Goal: Information Seeking & Learning: Learn about a topic

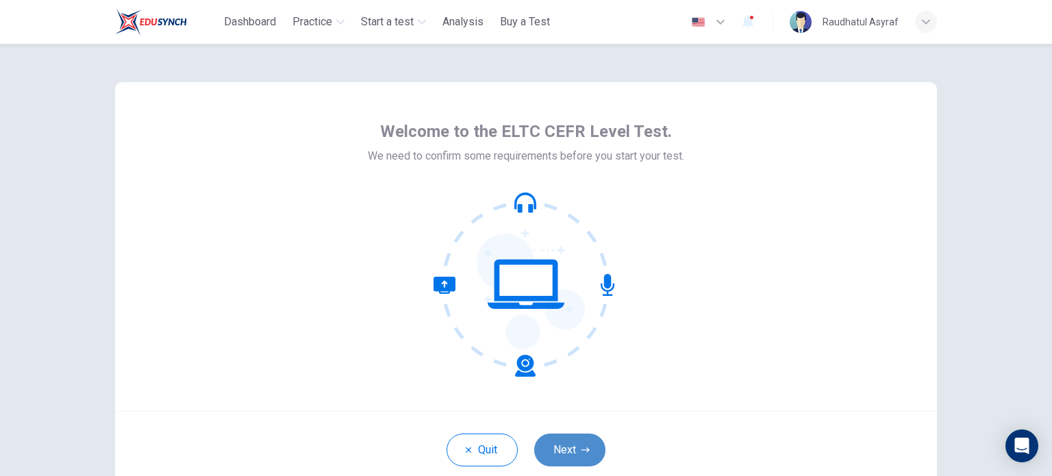
click at [560, 449] on button "Next" at bounding box center [569, 450] width 71 height 33
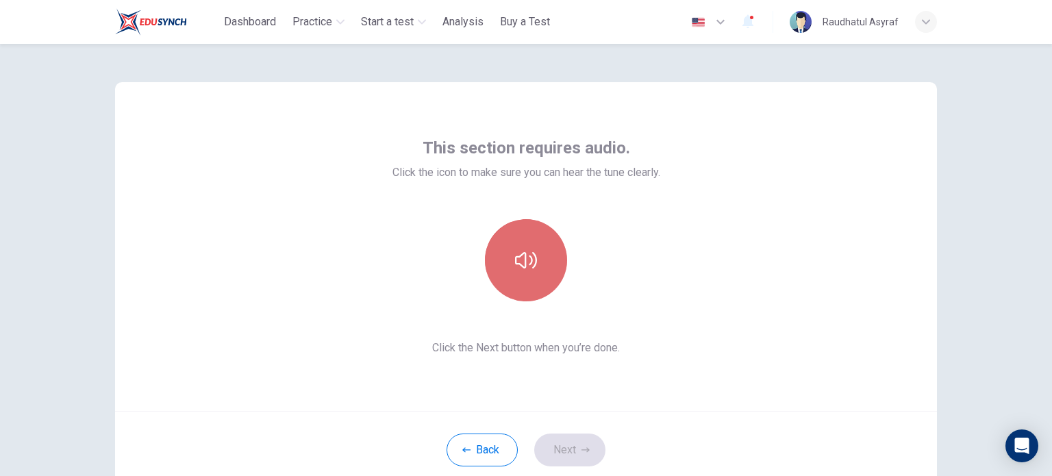
click at [528, 258] on icon "button" at bounding box center [526, 260] width 22 height 16
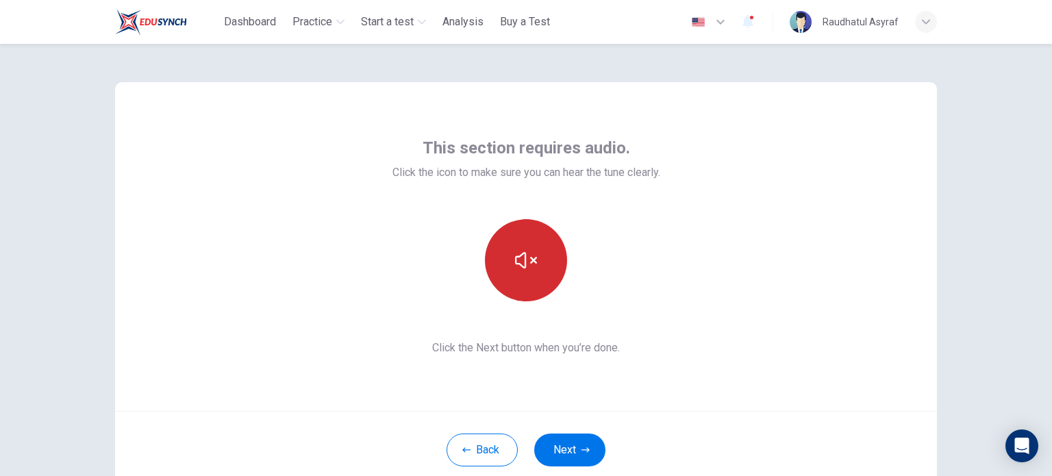
click at [618, 395] on div "This section requires audio. Click the icon to make sure you can hear the tune …" at bounding box center [526, 246] width 822 height 329
click at [581, 449] on icon "button" at bounding box center [585, 450] width 8 height 8
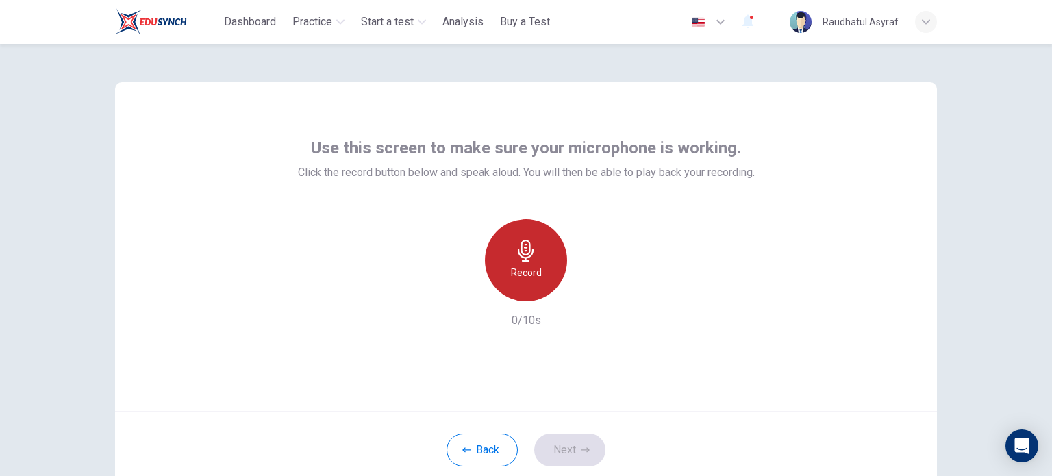
click at [534, 260] on div "Record" at bounding box center [526, 260] width 82 height 82
click at [535, 253] on div "Stop" at bounding box center [526, 260] width 82 height 82
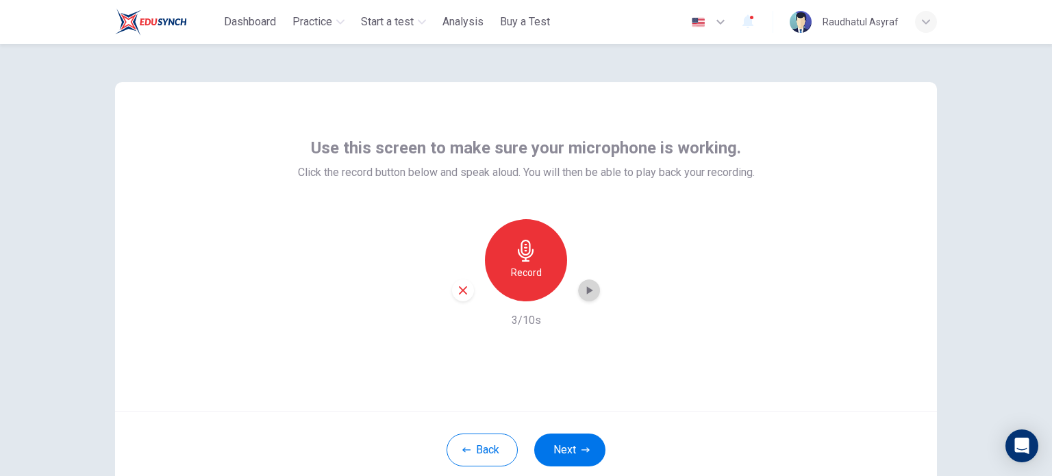
click at [582, 292] on icon "button" at bounding box center [589, 291] width 14 height 14
click at [575, 453] on button "Next" at bounding box center [569, 450] width 71 height 33
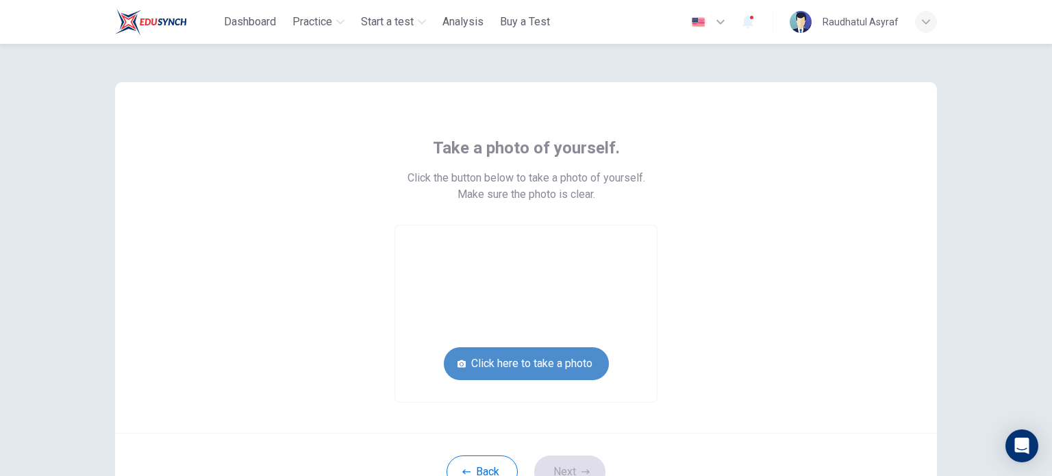
click at [575, 365] on button "Click here to take a photo" at bounding box center [526, 363] width 165 height 33
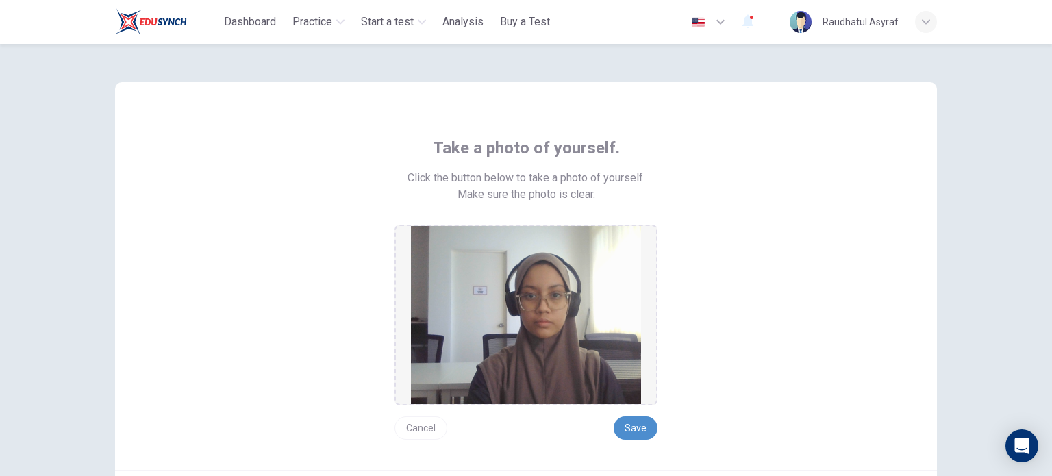
click at [628, 425] on button "Save" at bounding box center [636, 427] width 44 height 23
click at [630, 427] on button "Save" at bounding box center [636, 427] width 44 height 23
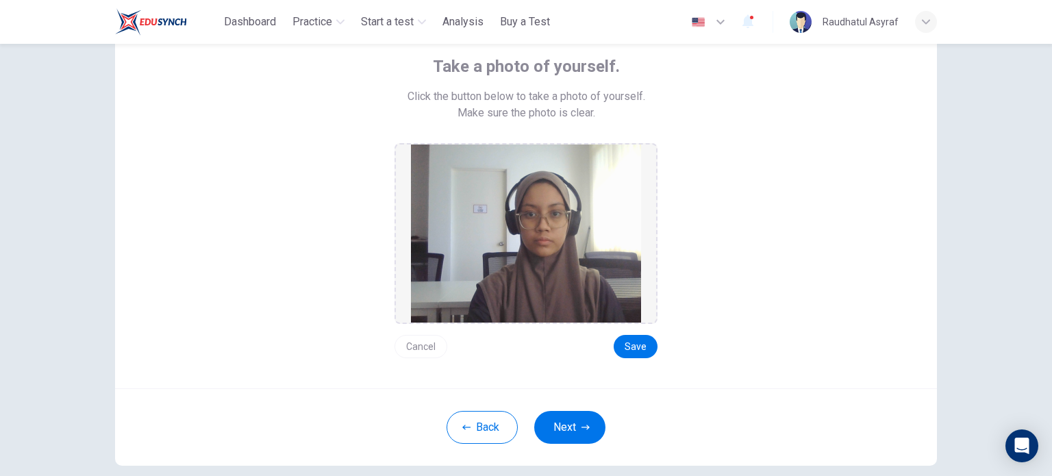
scroll to position [82, 0]
click at [575, 418] on button "Next" at bounding box center [569, 426] width 71 height 33
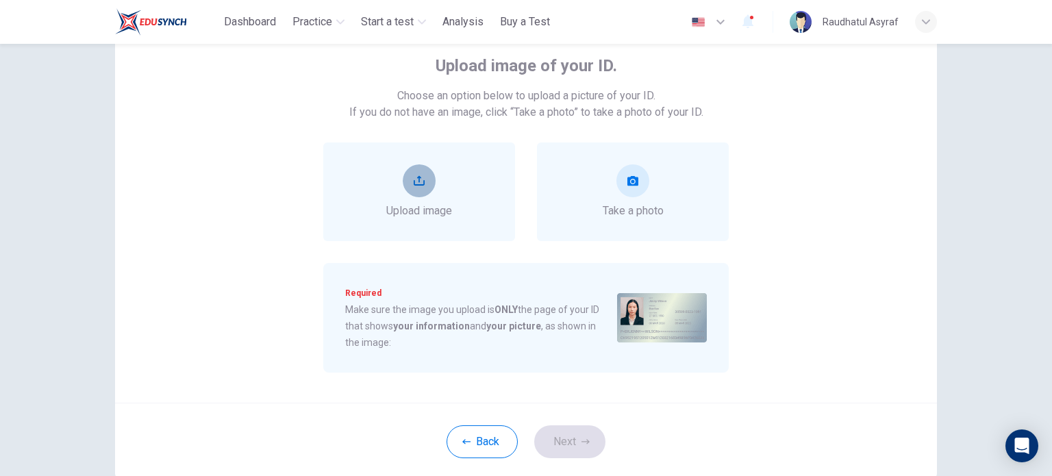
click at [409, 175] on button "upload" at bounding box center [419, 180] width 33 height 33
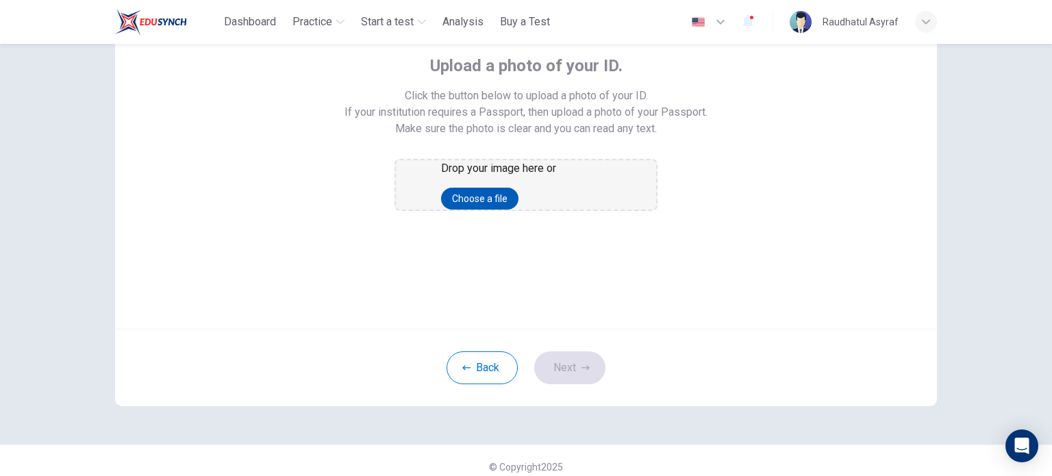
click at [518, 210] on button "Choose a file" at bounding box center [479, 199] width 77 height 22
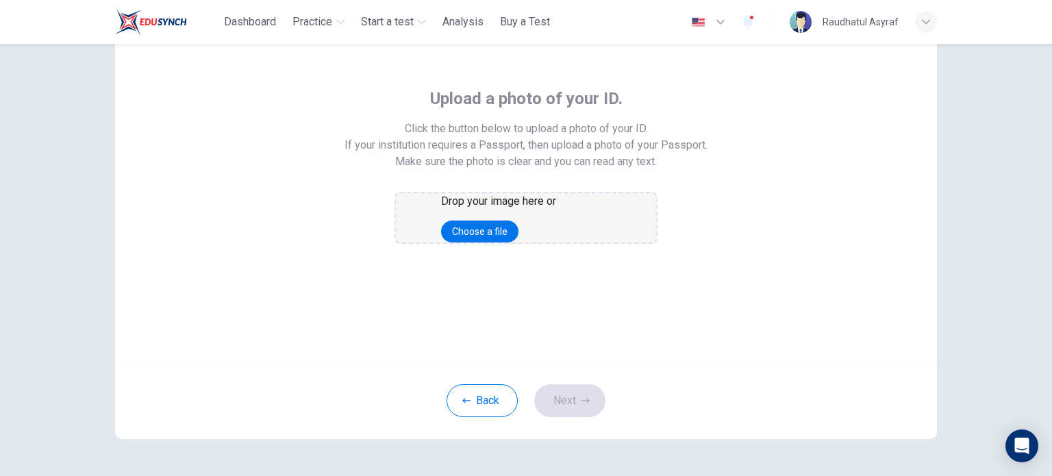
scroll to position [81, 0]
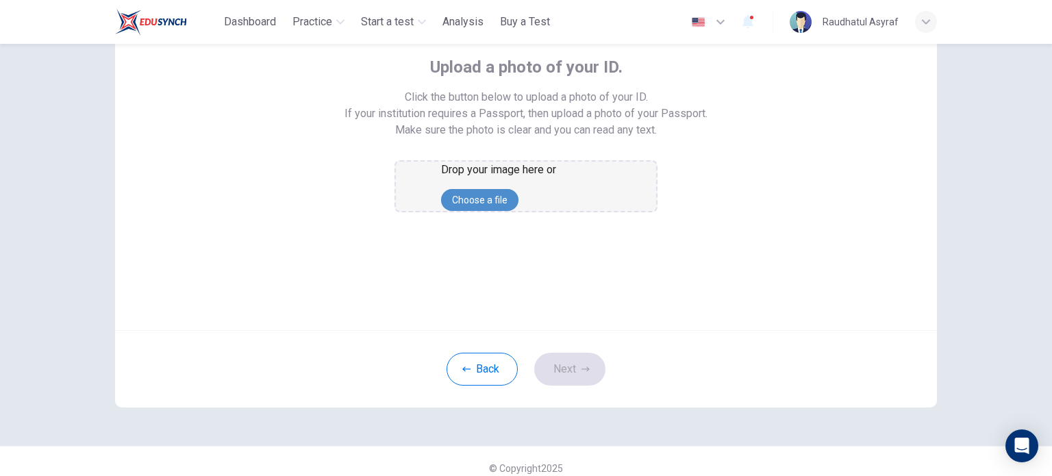
click at [518, 211] on button "Choose a file" at bounding box center [479, 200] width 77 height 22
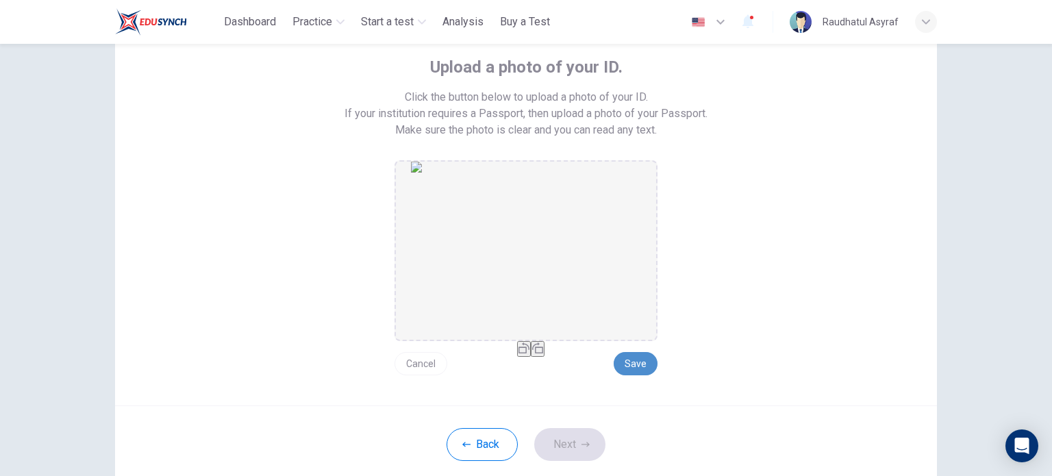
click at [644, 362] on button "Save" at bounding box center [636, 363] width 44 height 23
click at [565, 440] on button "Next" at bounding box center [569, 444] width 71 height 33
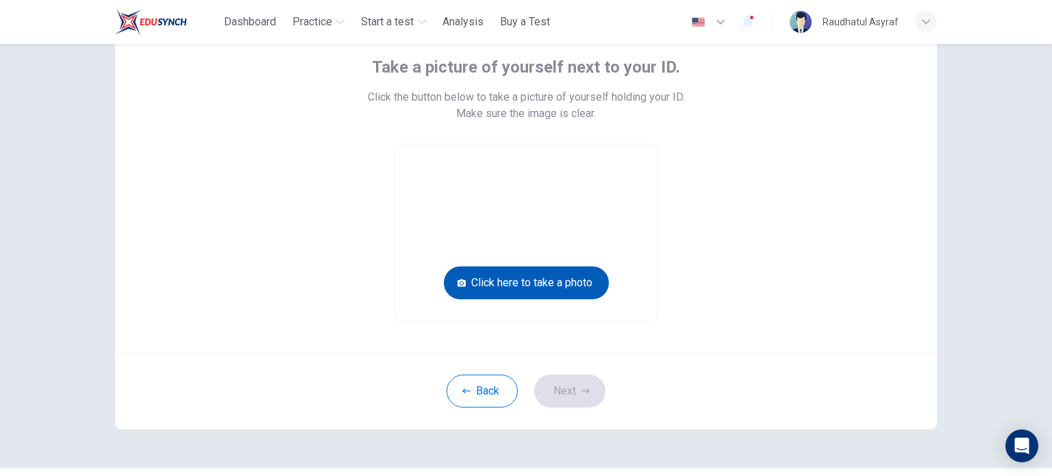
click at [499, 284] on button "Click here to take a photo" at bounding box center [526, 282] width 165 height 33
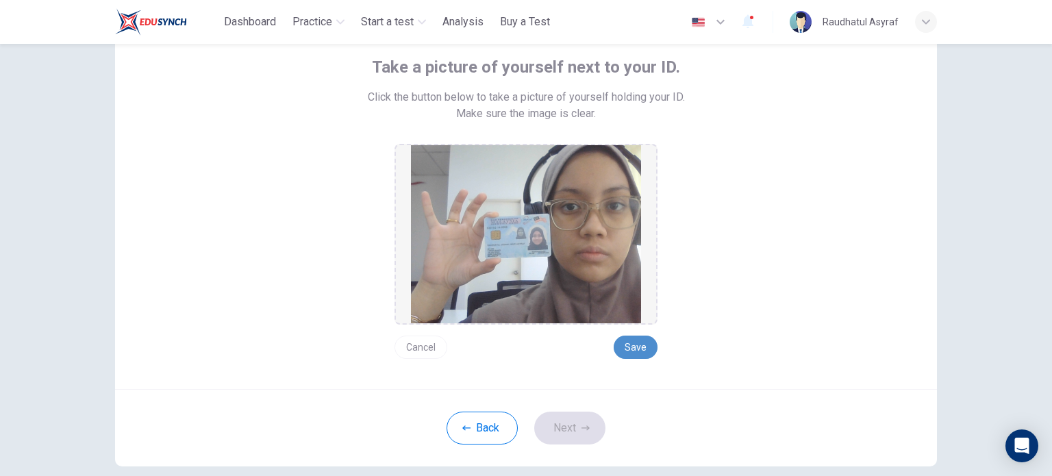
click at [623, 336] on button "Save" at bounding box center [636, 347] width 44 height 23
click at [584, 429] on icon "button" at bounding box center [585, 428] width 8 height 8
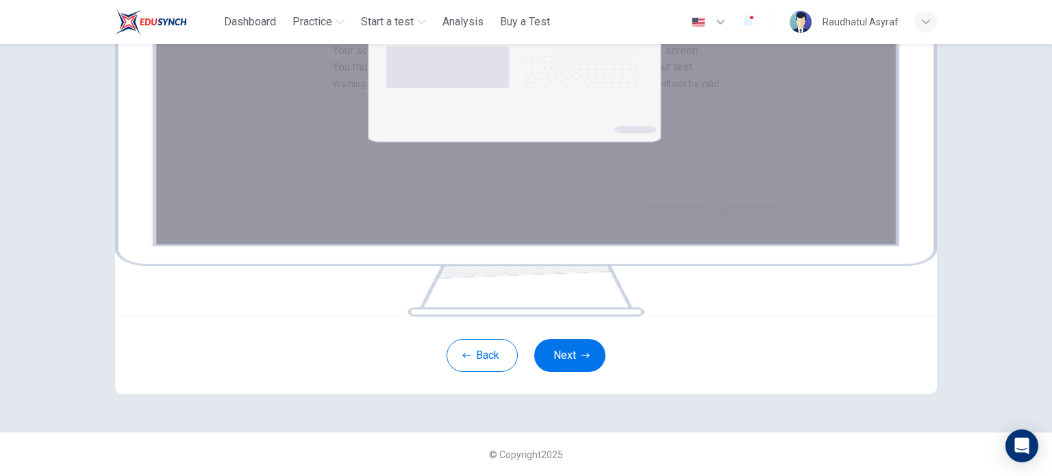
scroll to position [167, 0]
click at [595, 314] on img at bounding box center [526, 152] width 822 height 329
click at [568, 372] on button "Next" at bounding box center [569, 355] width 71 height 33
click at [973, 129] on div "Your screen will also be recorded. Click the Next button to select your screen.…" at bounding box center [526, 260] width 1052 height 432
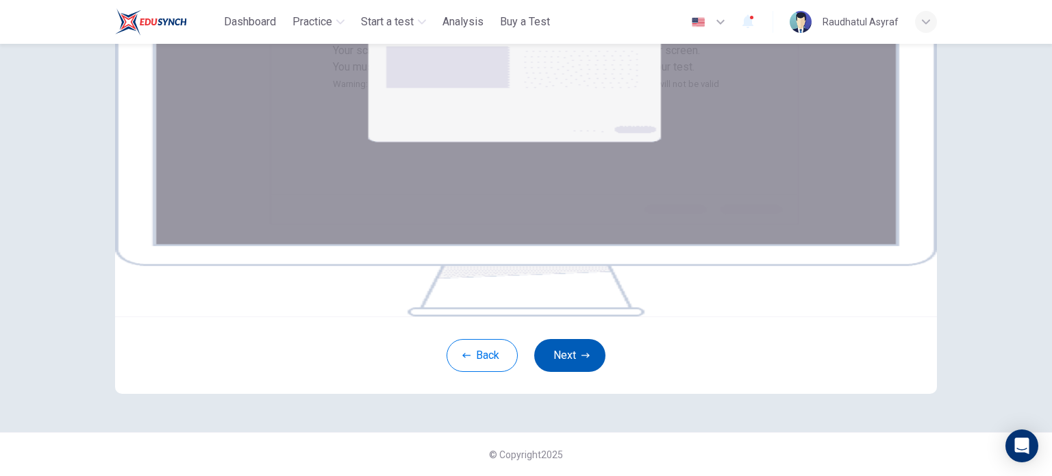
click at [558, 372] on button "Next" at bounding box center [569, 355] width 71 height 33
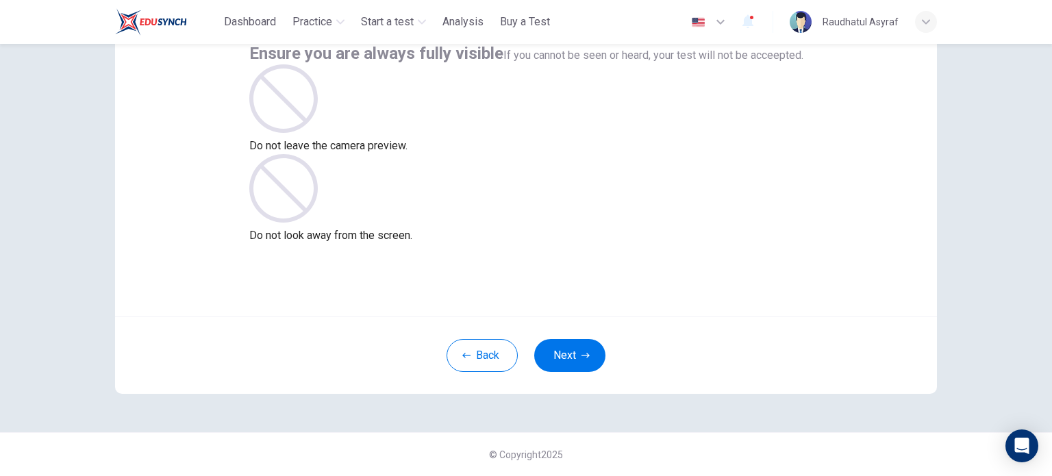
scroll to position [94, 0]
click at [548, 354] on button "Next" at bounding box center [569, 356] width 71 height 33
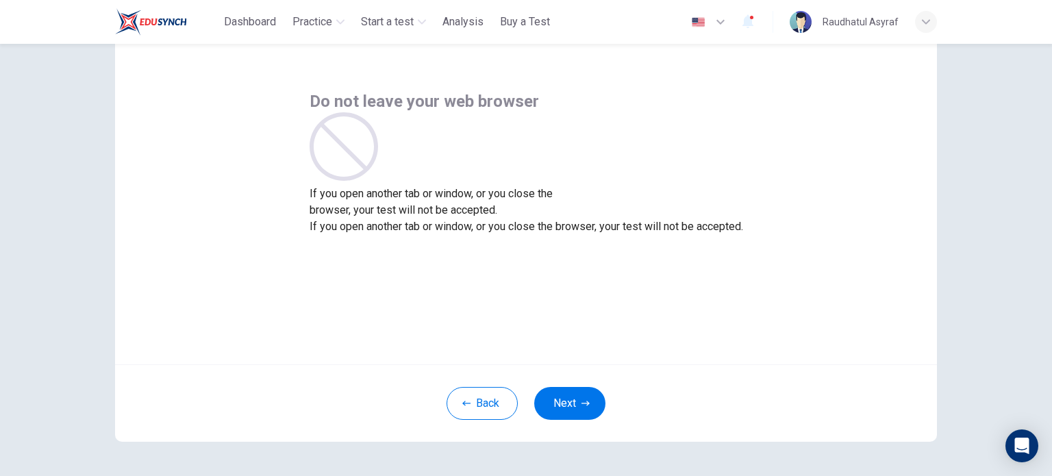
scroll to position [47, 0]
click at [562, 410] on button "Next" at bounding box center [569, 403] width 71 height 33
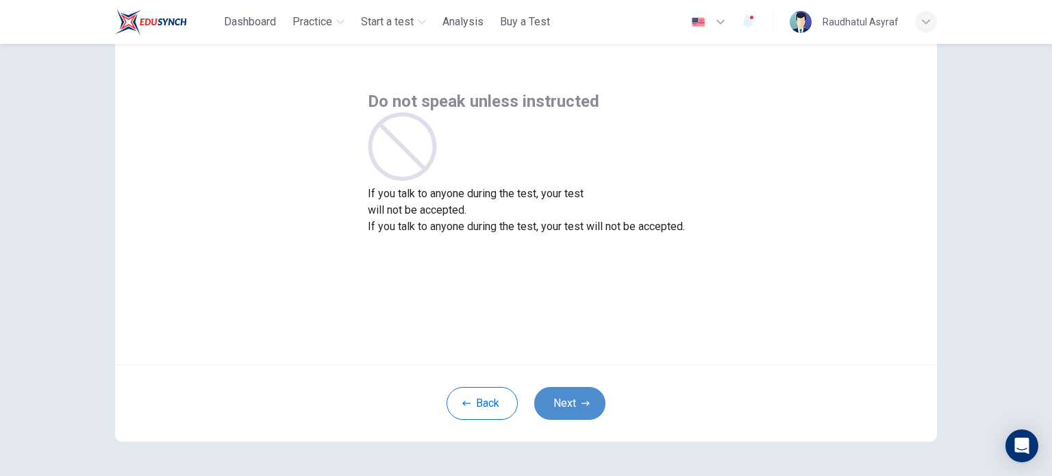
click at [564, 394] on button "Next" at bounding box center [569, 403] width 71 height 33
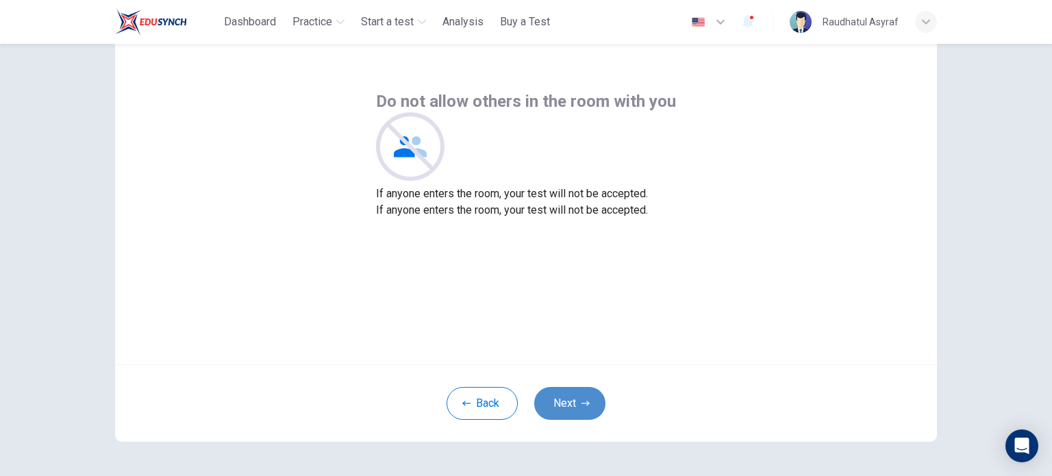
click at [560, 397] on button "Next" at bounding box center [569, 403] width 71 height 33
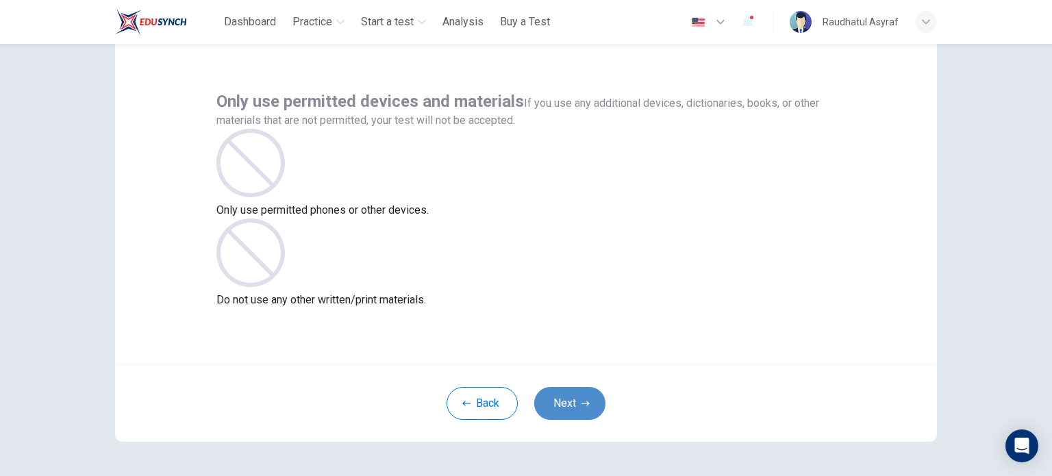
click at [552, 392] on button "Next" at bounding box center [569, 403] width 71 height 33
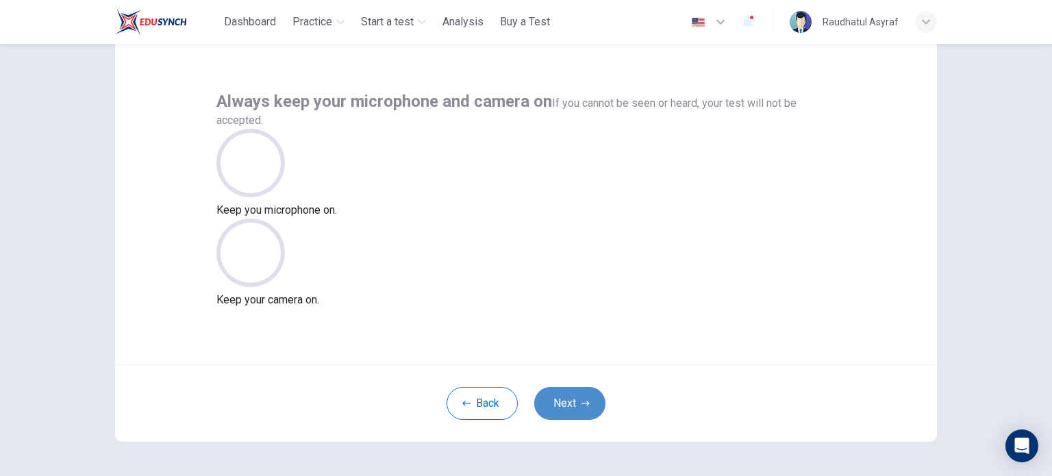
click at [551, 400] on button "Next" at bounding box center [569, 403] width 71 height 33
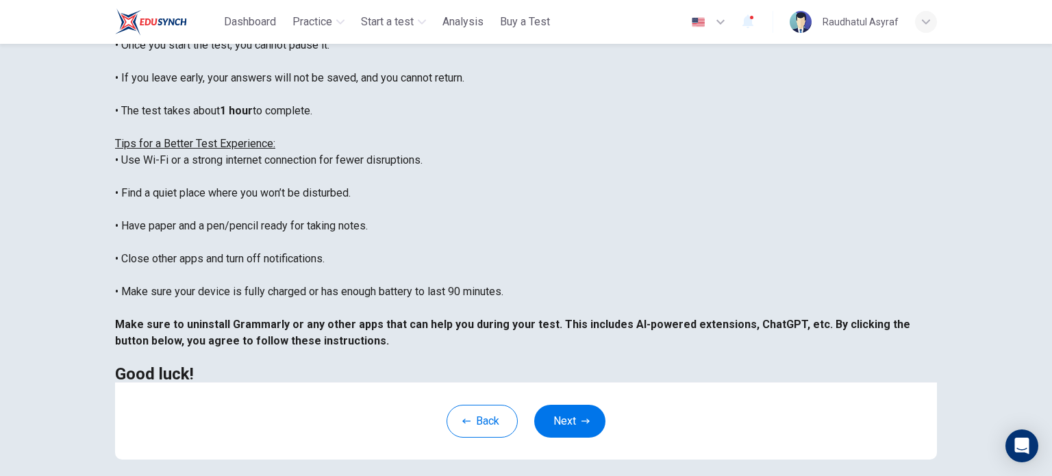
scroll to position [211, 0]
click at [565, 427] on button "Next" at bounding box center [569, 419] width 71 height 33
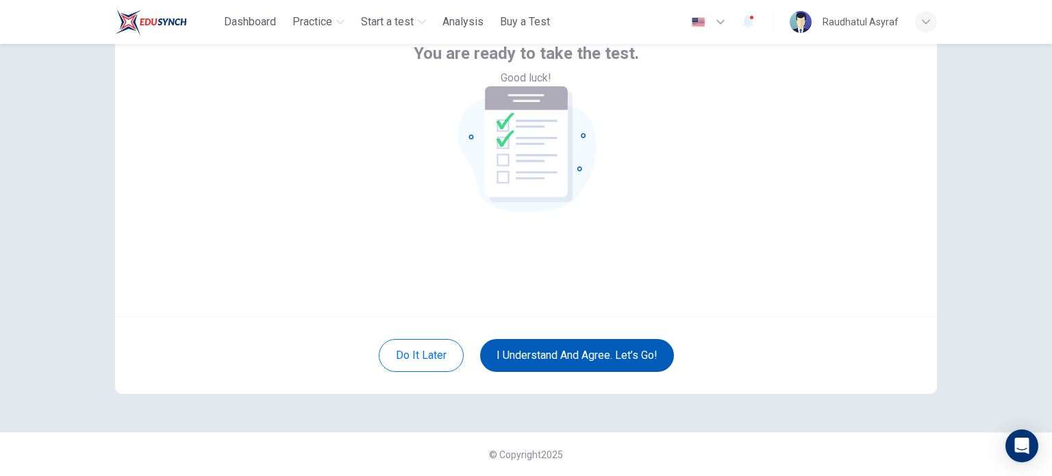
scroll to position [94, 0]
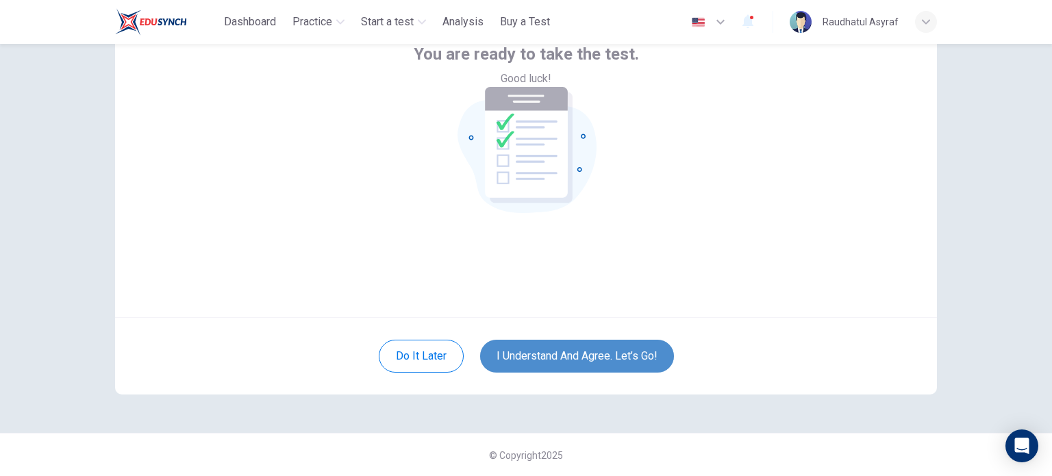
click at [517, 351] on button "I understand and agree. Let’s go!" at bounding box center [577, 356] width 194 height 33
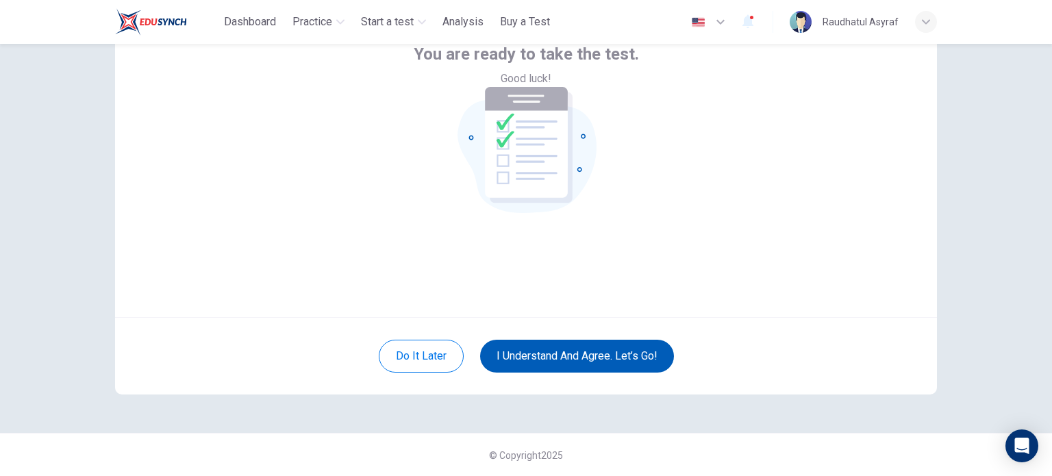
click at [553, 346] on button "I understand and agree. Let’s go!" at bounding box center [577, 356] width 194 height 33
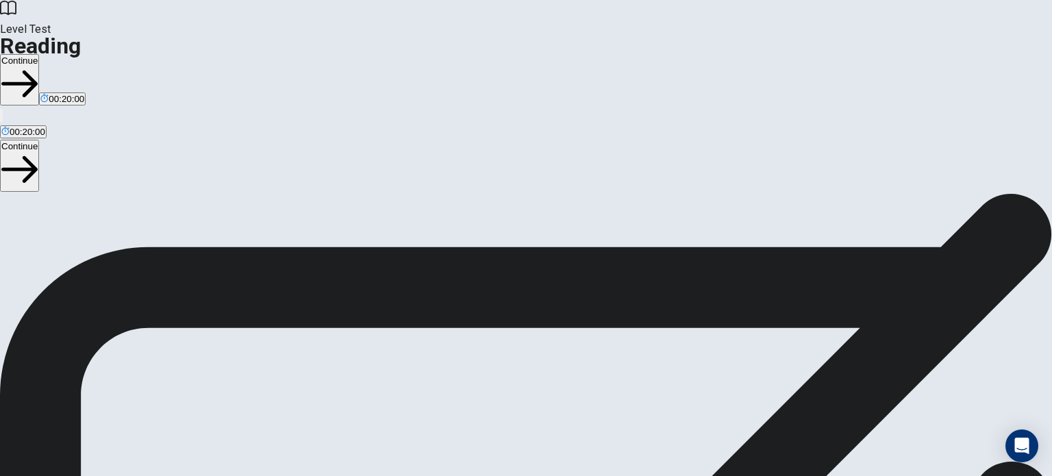
scroll to position [110, 0]
click at [39, 54] on button "Continue" at bounding box center [19, 79] width 39 height 51
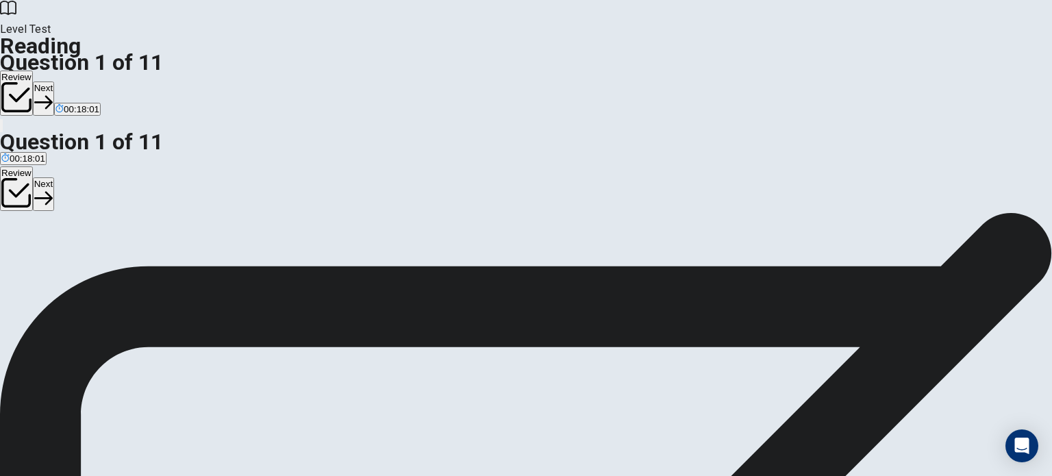
scroll to position [12, 0]
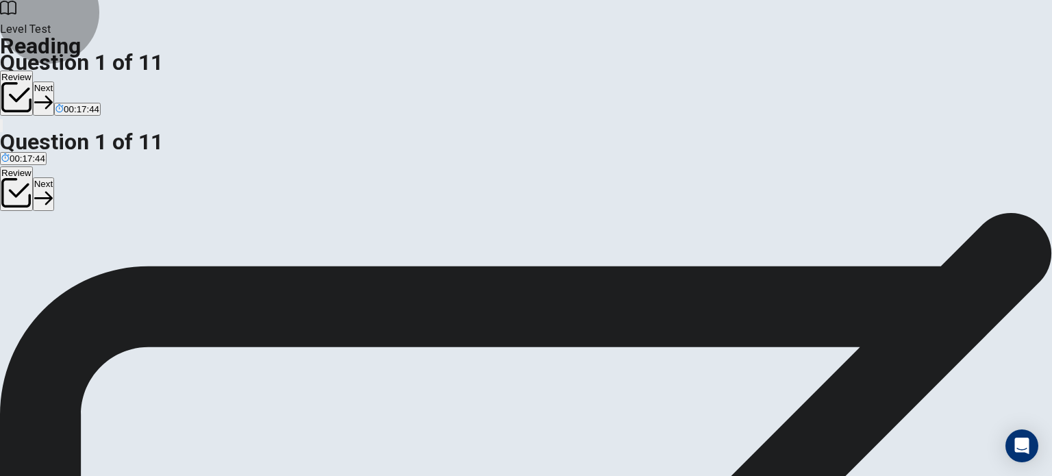
click at [53, 93] on icon "button" at bounding box center [43, 102] width 18 height 18
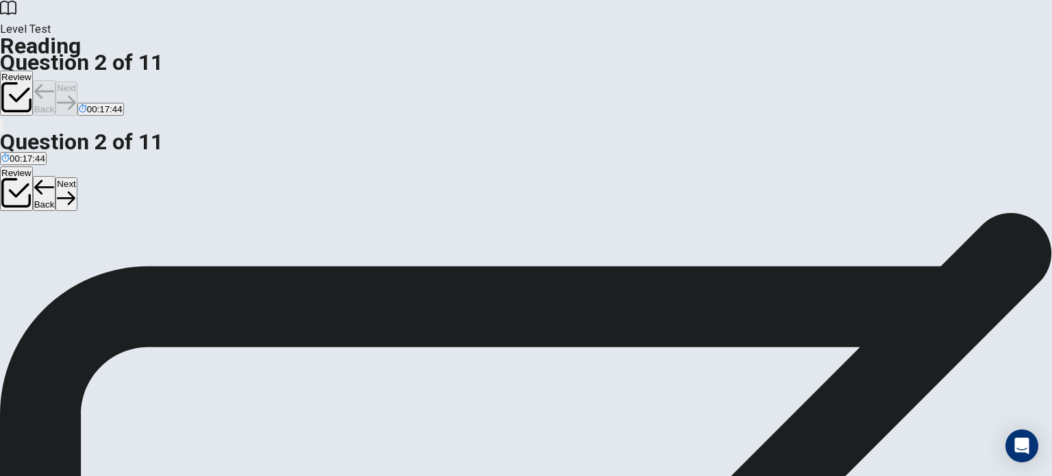
scroll to position [101, 0]
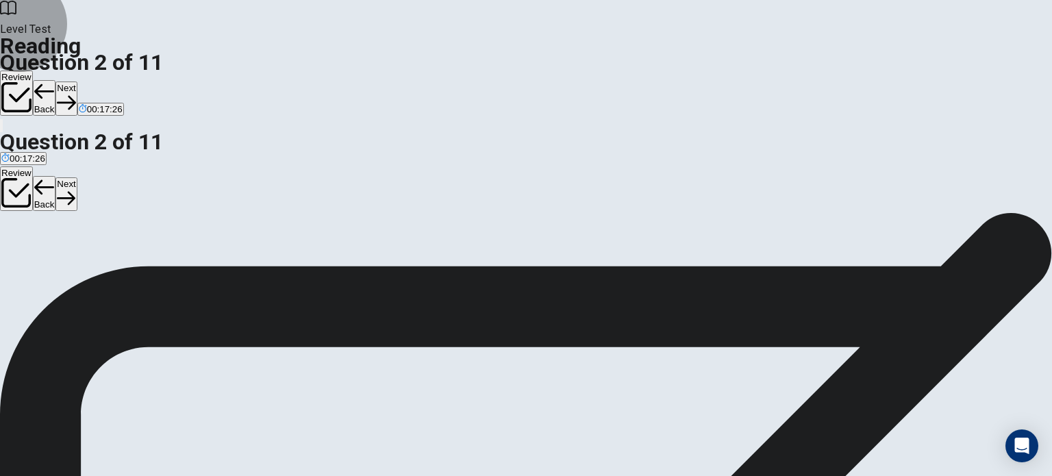
click at [77, 82] on button "Next" at bounding box center [65, 99] width 21 height 34
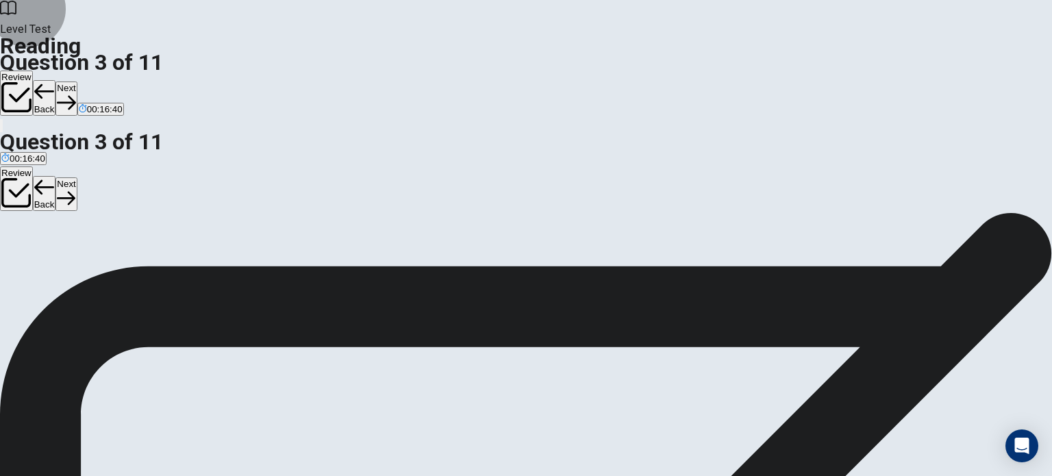
click at [77, 82] on button "Next" at bounding box center [65, 99] width 21 height 34
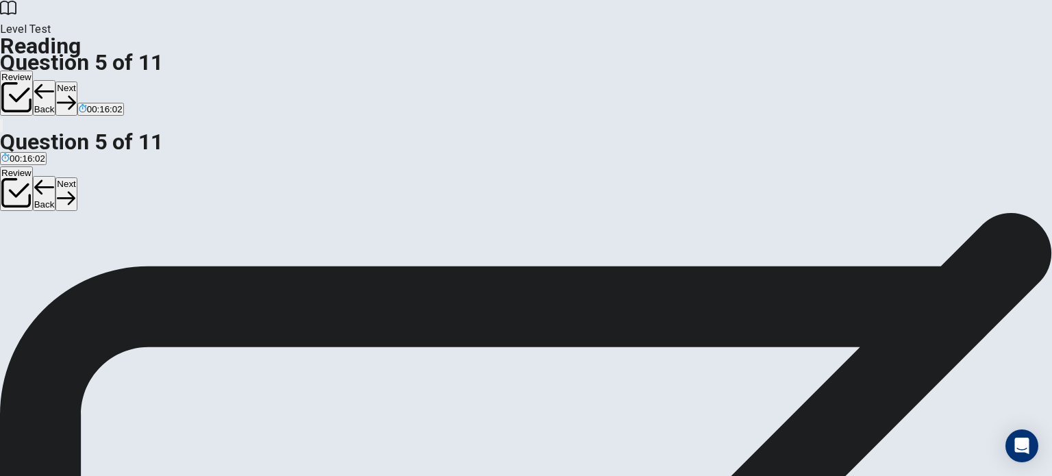
click at [77, 82] on button "Next" at bounding box center [65, 99] width 21 height 34
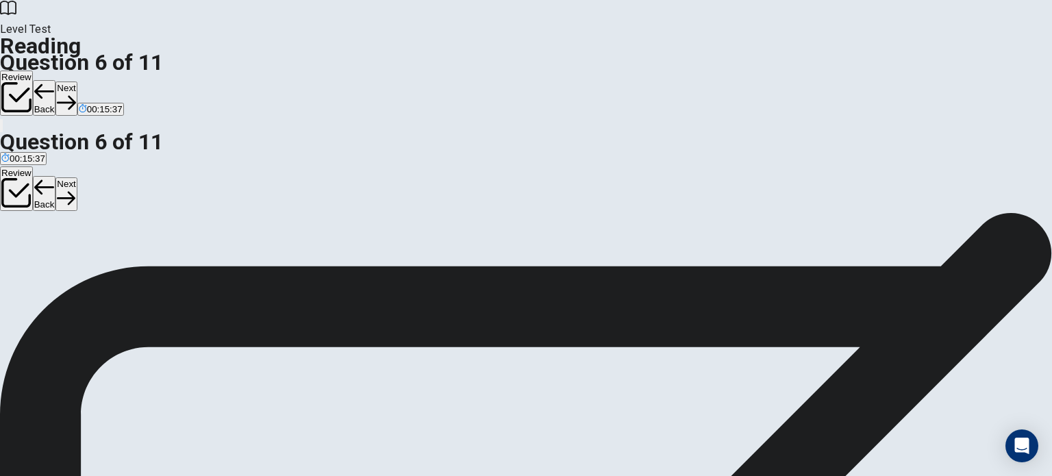
click at [77, 82] on button "Next" at bounding box center [65, 99] width 21 height 34
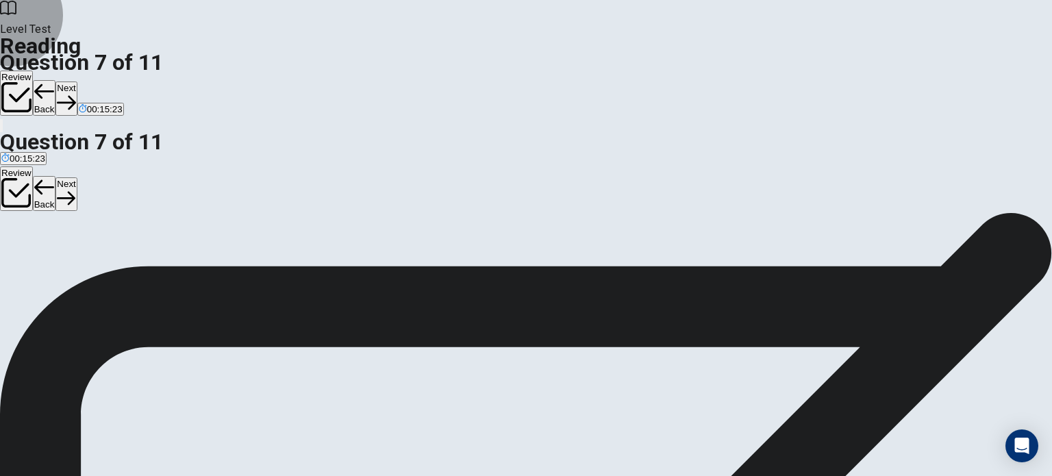
click at [77, 82] on button "Next" at bounding box center [65, 99] width 21 height 34
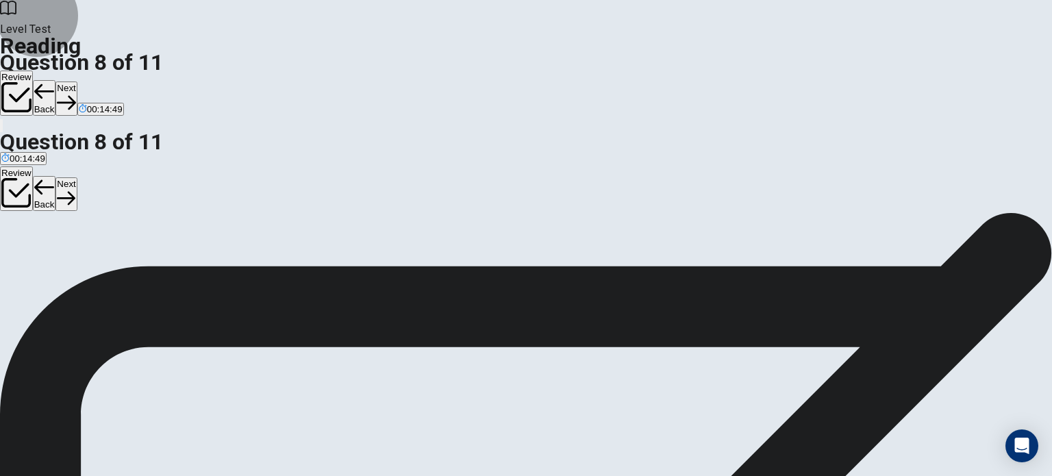
click at [77, 82] on button "Next" at bounding box center [65, 99] width 21 height 34
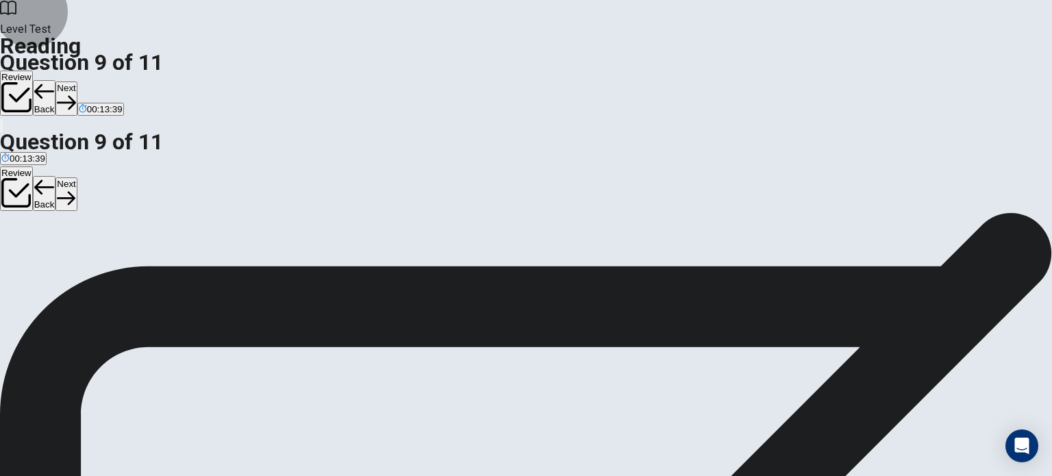
click at [77, 82] on button "Next" at bounding box center [65, 99] width 21 height 34
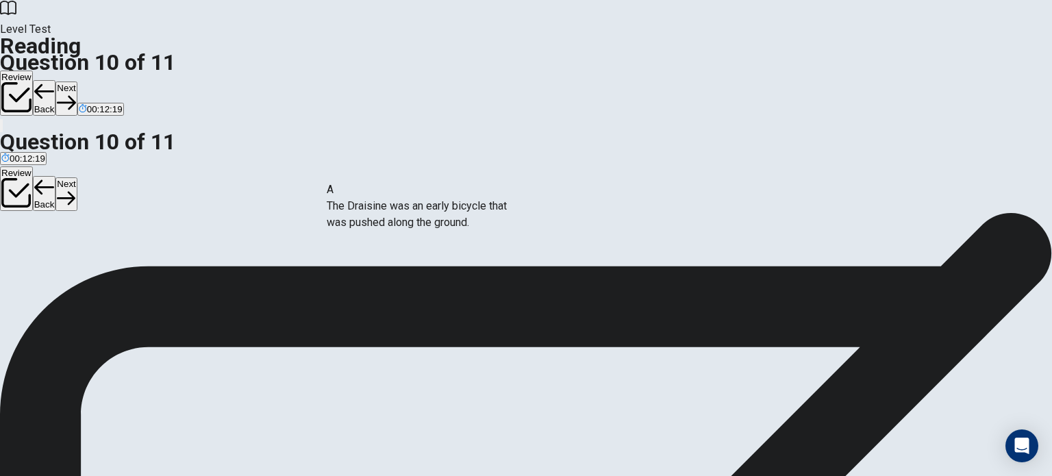
drag, startPoint x: 251, startPoint y: 215, endPoint x: 449, endPoint y: 224, distance: 197.5
drag, startPoint x: 234, startPoint y: 218, endPoint x: 485, endPoint y: 285, distance: 260.0
drag, startPoint x: 228, startPoint y: 276, endPoint x: 479, endPoint y: 336, distance: 258.5
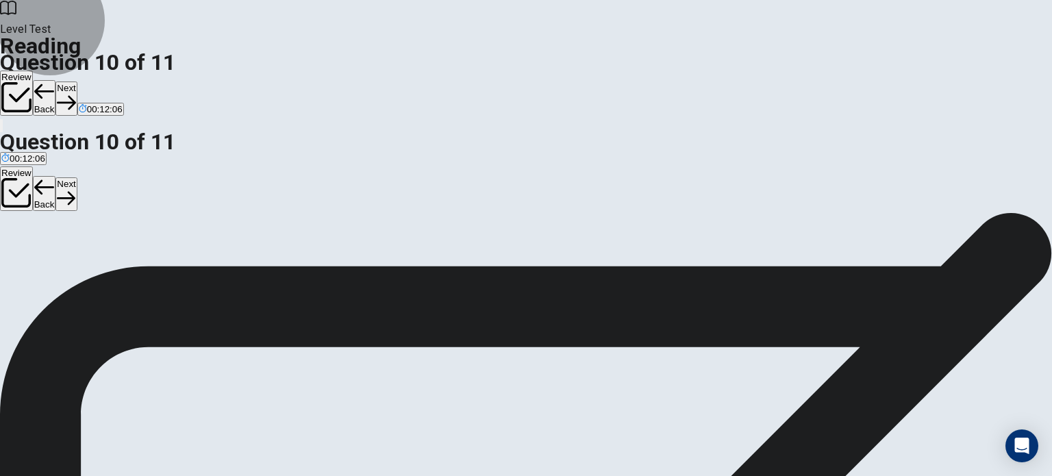
click at [77, 82] on button "Next" at bounding box center [65, 99] width 21 height 34
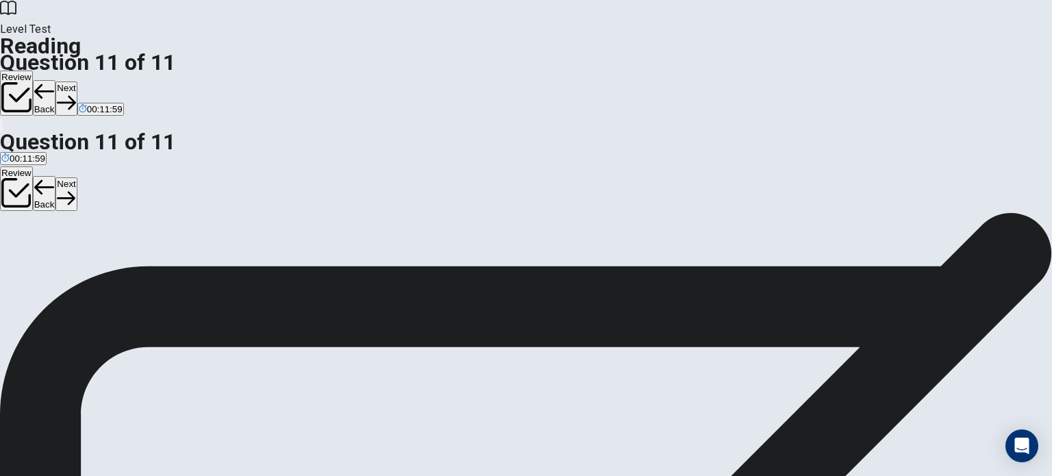
scroll to position [10, 0]
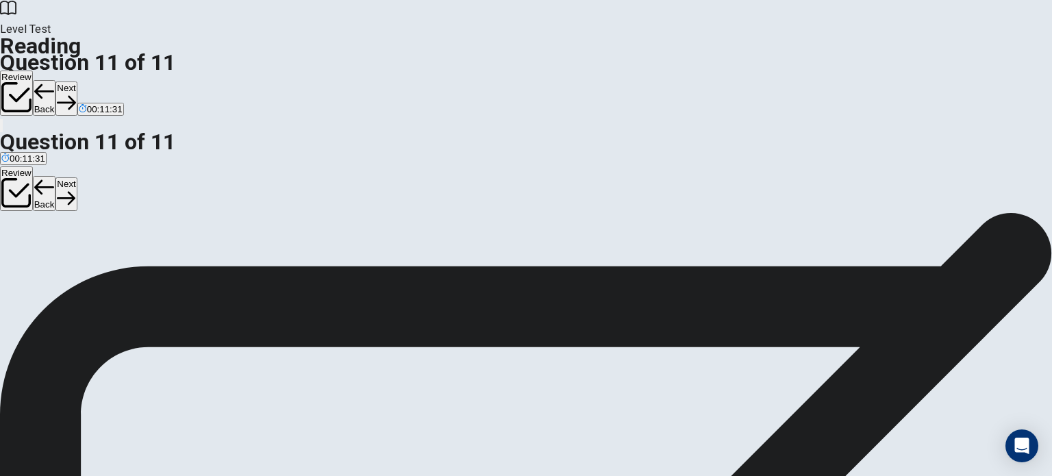
scroll to position [47, 0]
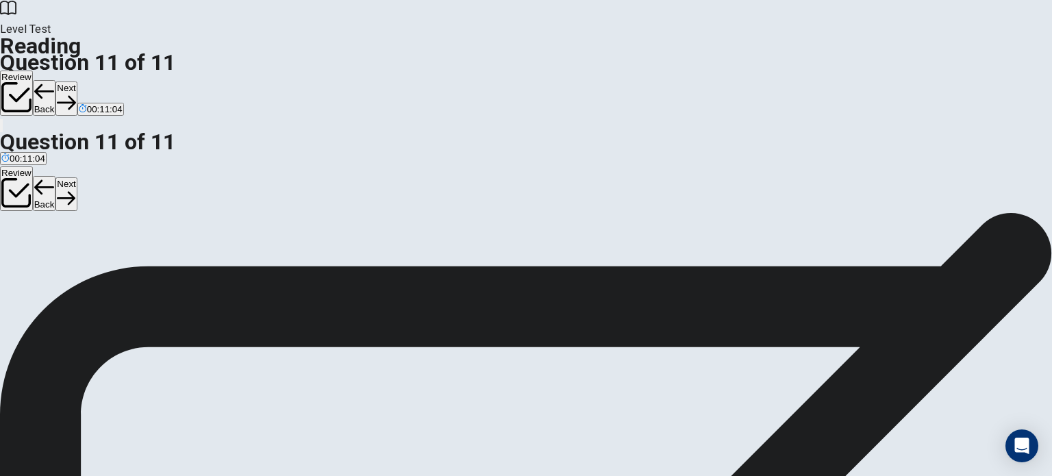
scroll to position [106, 0]
drag, startPoint x: 266, startPoint y: 329, endPoint x: 785, endPoint y: 227, distance: 528.3
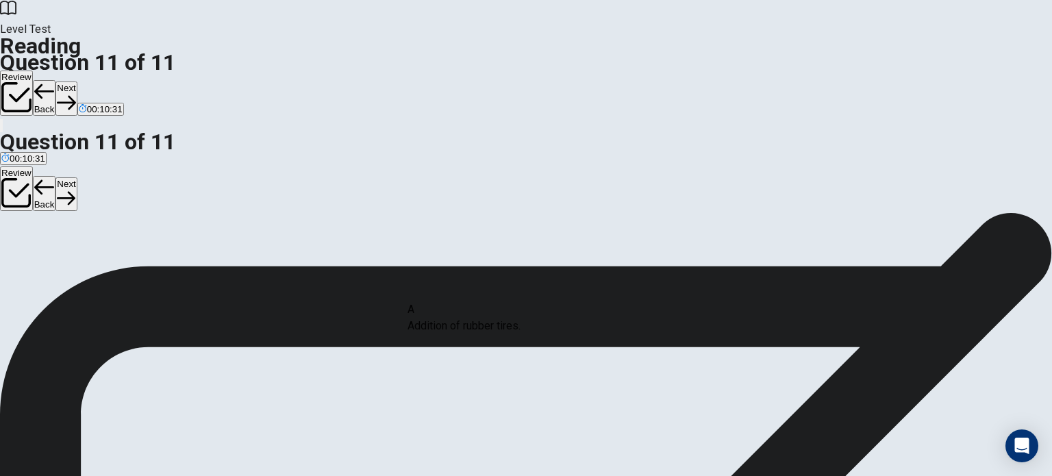
drag, startPoint x: 238, startPoint y: 310, endPoint x: 508, endPoint y: 326, distance: 271.0
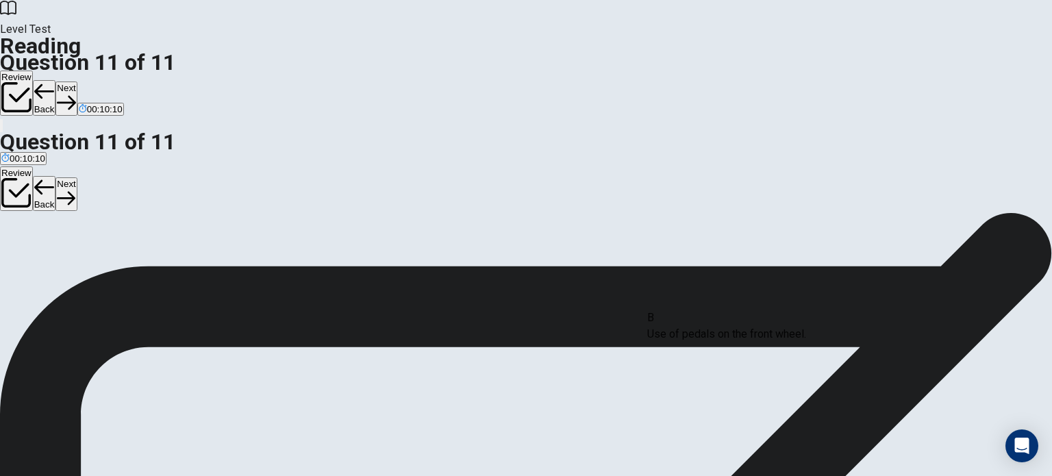
drag, startPoint x: 222, startPoint y: 289, endPoint x: 778, endPoint y: 349, distance: 559.3
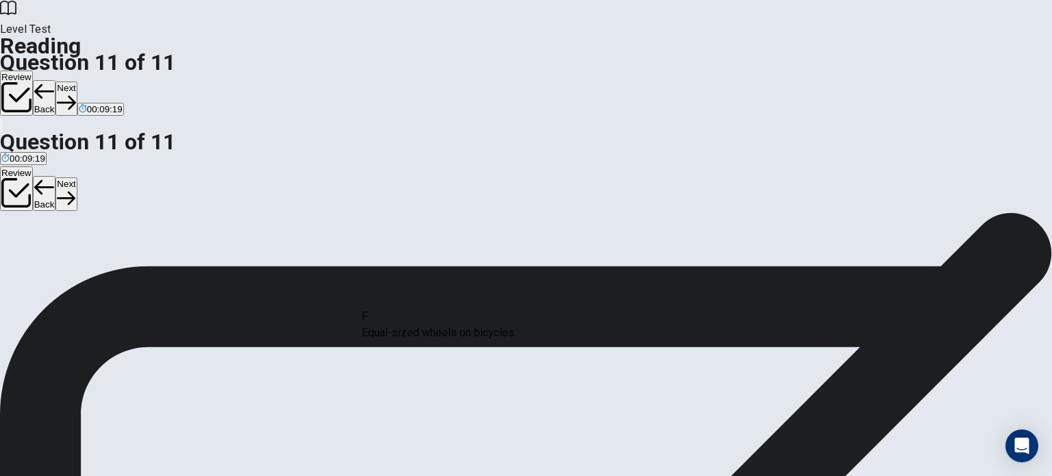
drag, startPoint x: 224, startPoint y: 392, endPoint x: 453, endPoint y: 339, distance: 234.9
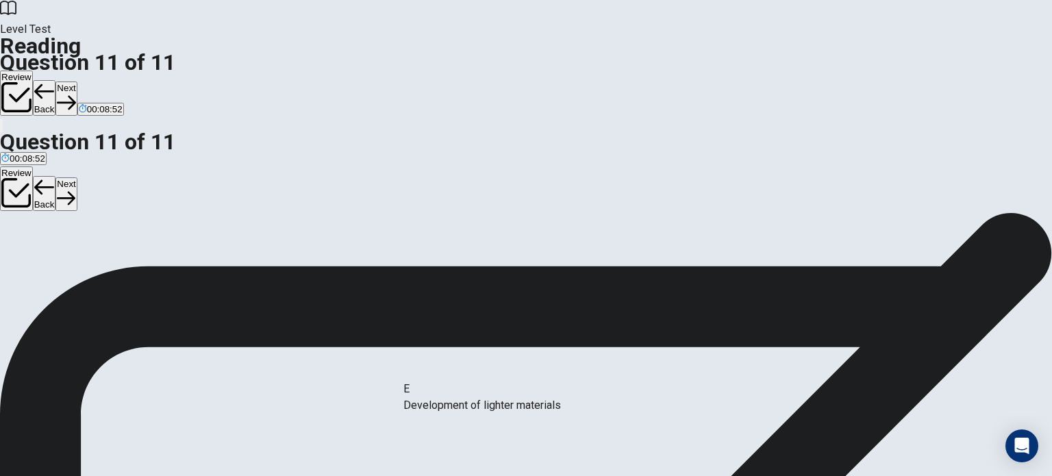
drag, startPoint x: 225, startPoint y: 358, endPoint x: 493, endPoint y: 411, distance: 273.1
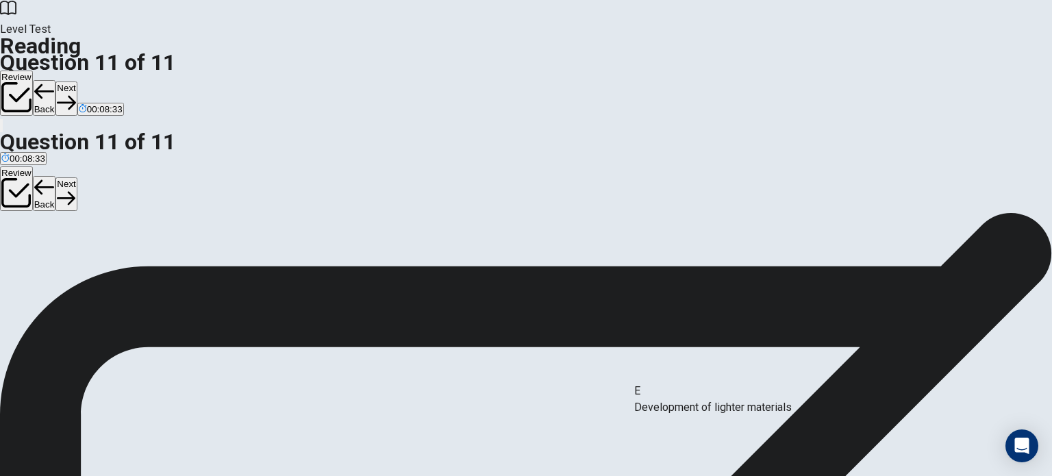
drag, startPoint x: 230, startPoint y: 350, endPoint x: 729, endPoint y: 405, distance: 501.7
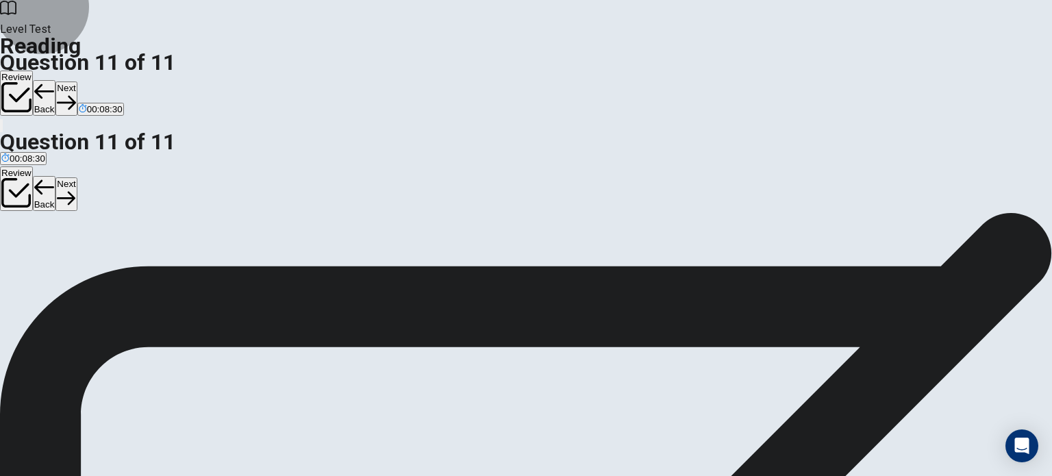
click at [77, 82] on button "Next" at bounding box center [65, 99] width 21 height 34
click at [56, 80] on button "Back" at bounding box center [44, 98] width 23 height 36
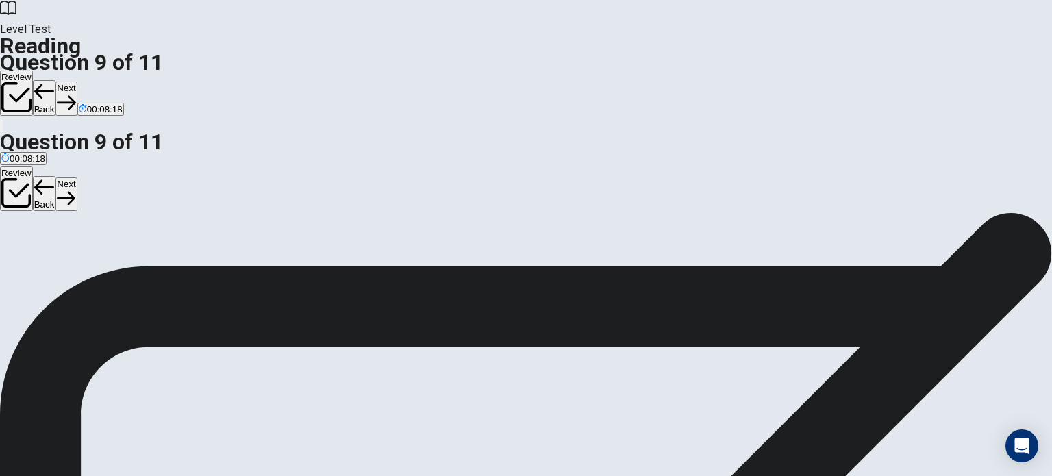
scroll to position [66, 0]
drag, startPoint x: 576, startPoint y: 353, endPoint x: 681, endPoint y: 355, distance: 105.5
click at [77, 82] on button "Next" at bounding box center [65, 99] width 21 height 34
click at [75, 93] on icon "button" at bounding box center [66, 102] width 18 height 18
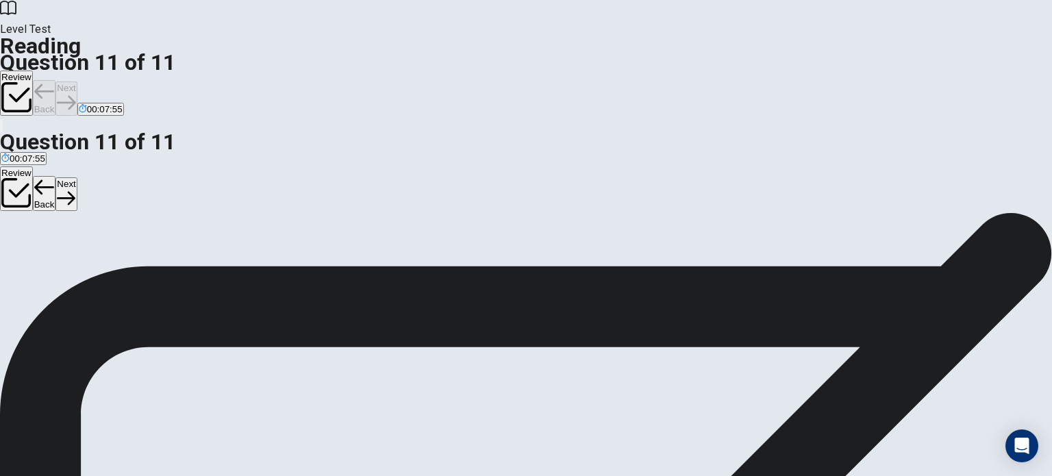
click at [768, 71] on div "Review Back Next 00:07:55" at bounding box center [526, 94] width 1052 height 47
click at [75, 93] on icon "button" at bounding box center [66, 102] width 18 height 18
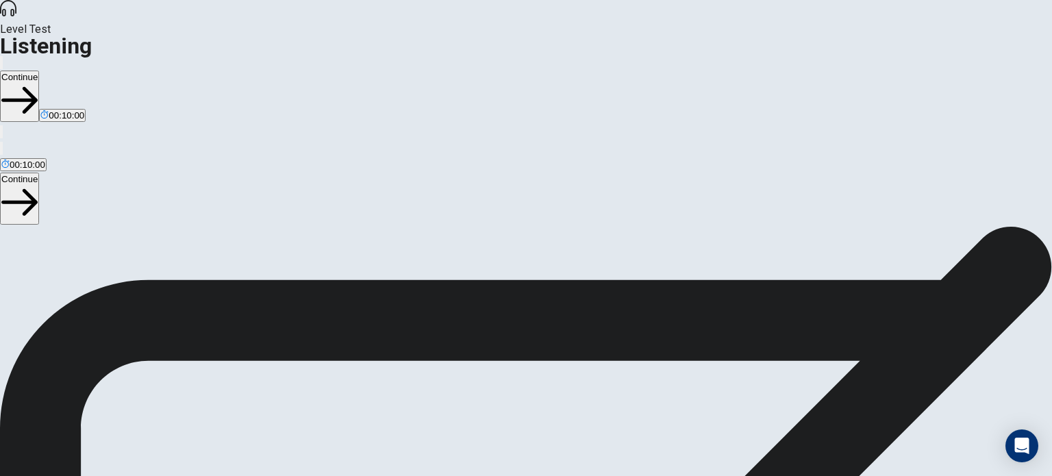
scroll to position [0, 0]
click at [39, 71] on button "Continue" at bounding box center [19, 96] width 39 height 51
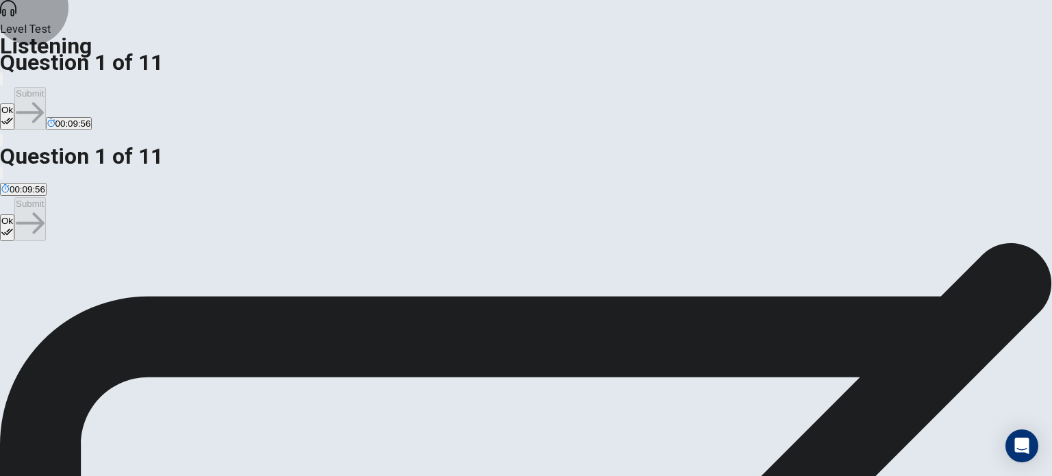
click at [14, 103] on button "Ok" at bounding box center [7, 116] width 14 height 27
click at [45, 87] on button "Submit" at bounding box center [29, 108] width 31 height 43
click at [13, 115] on icon "button" at bounding box center [7, 121] width 12 height 12
click at [45, 87] on button "Submit" at bounding box center [29, 108] width 31 height 43
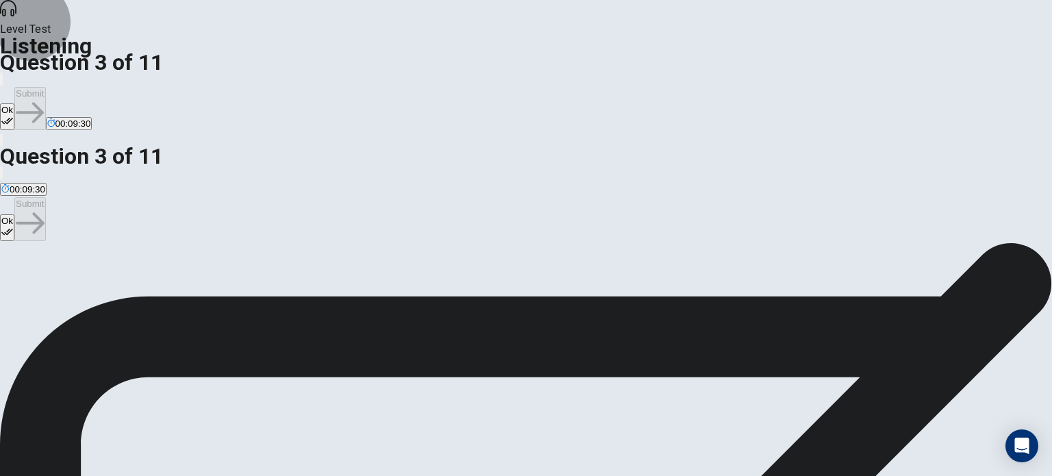
click at [14, 103] on button "Ok" at bounding box center [7, 116] width 14 height 27
click at [45, 87] on button "Submit" at bounding box center [29, 108] width 31 height 43
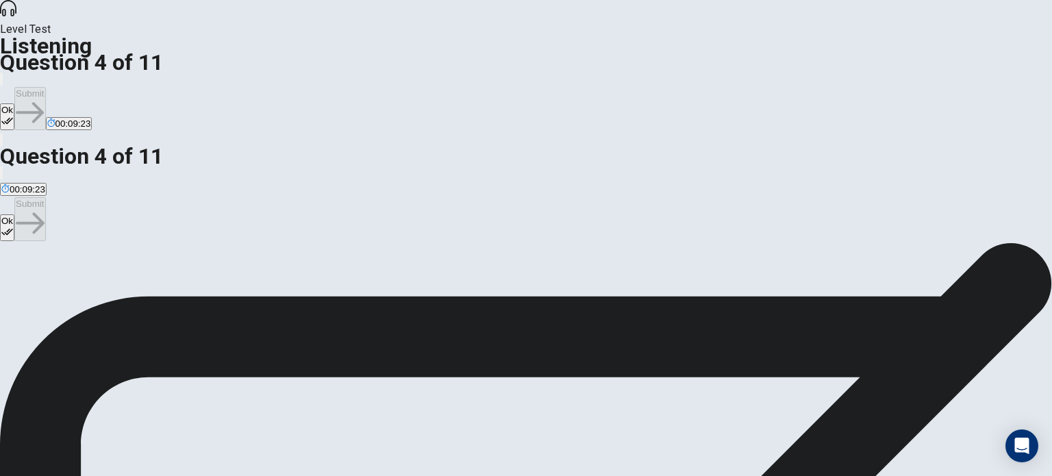
click at [14, 103] on button "Ok" at bounding box center [7, 116] width 14 height 27
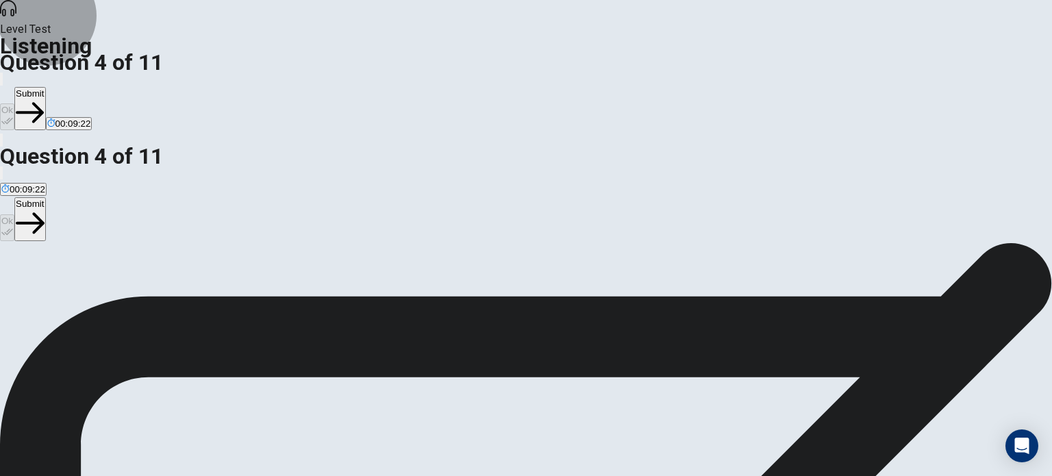
click at [45, 87] on button "Submit" at bounding box center [29, 108] width 31 height 43
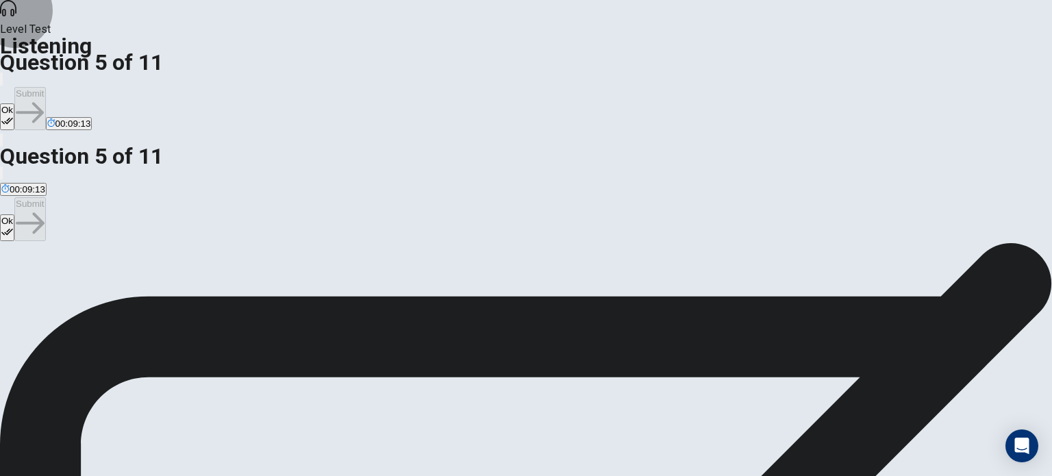
click at [14, 103] on button "Ok" at bounding box center [7, 116] width 14 height 27
click at [45, 87] on button "Submit" at bounding box center [29, 108] width 31 height 43
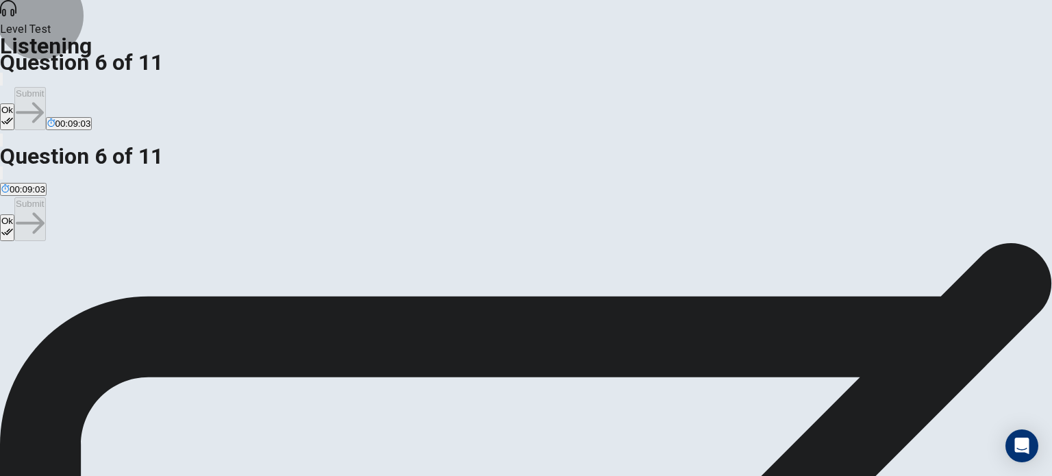
click at [14, 103] on button "Ok" at bounding box center [7, 116] width 14 height 27
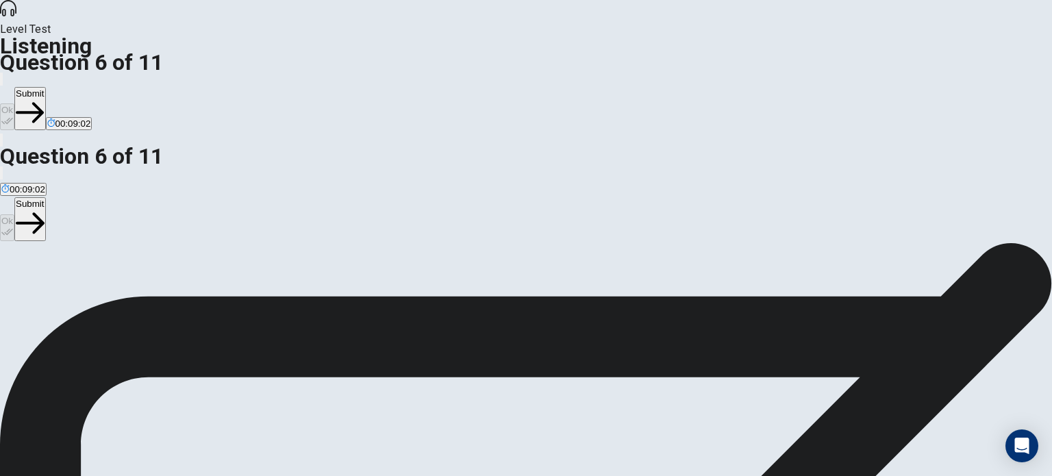
click at [45, 87] on button "Submit" at bounding box center [29, 108] width 31 height 43
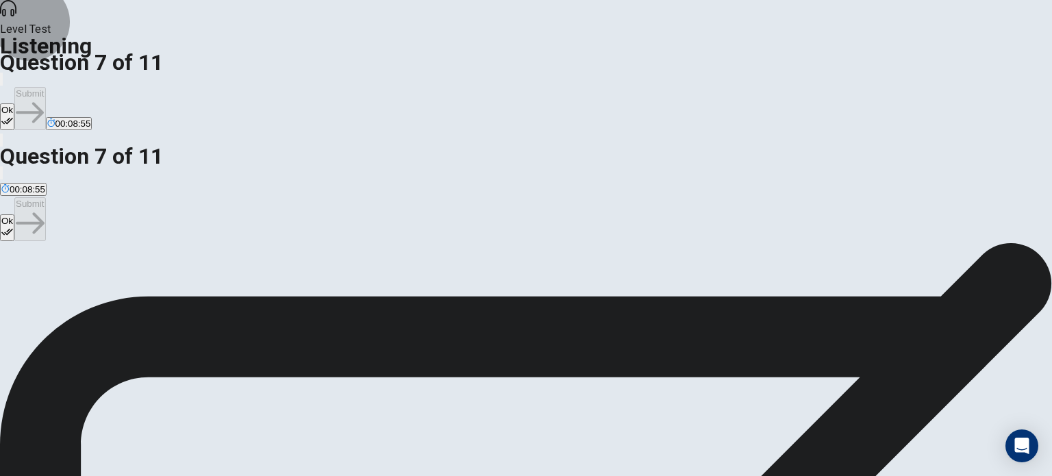
click at [14, 103] on button "Ok" at bounding box center [7, 116] width 14 height 27
click at [45, 87] on button "Submit" at bounding box center [29, 108] width 31 height 43
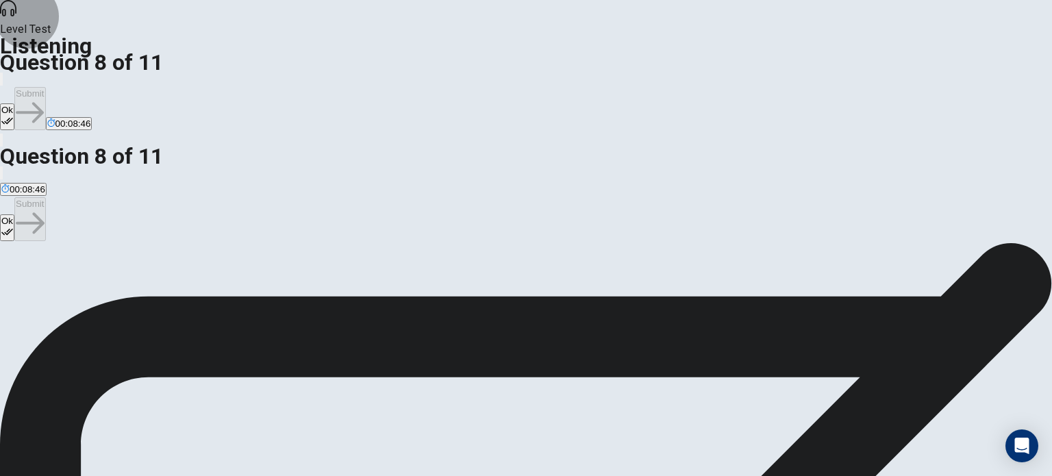
click at [14, 103] on button "Ok" at bounding box center [7, 116] width 14 height 27
click at [45, 87] on button "Submit" at bounding box center [29, 108] width 31 height 43
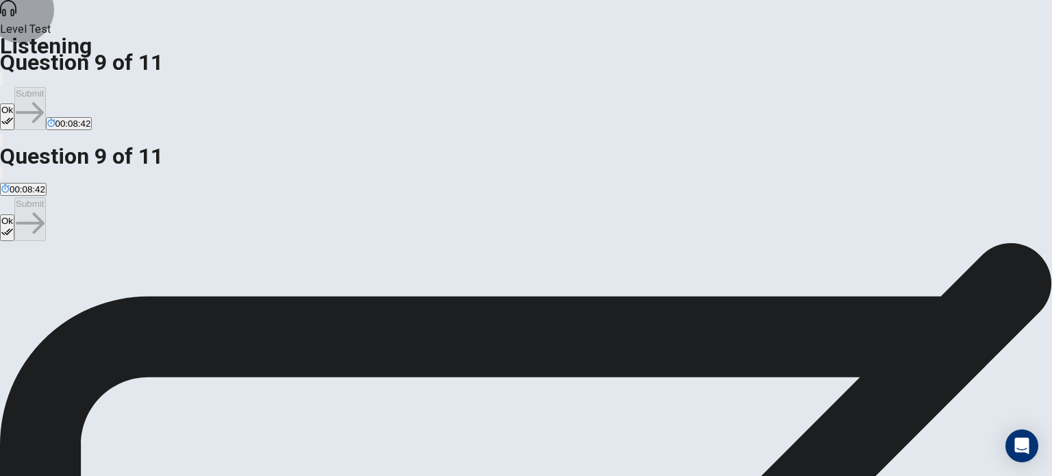
click at [14, 103] on button "Ok" at bounding box center [7, 116] width 14 height 27
click at [45, 87] on button "Submit" at bounding box center [29, 108] width 31 height 43
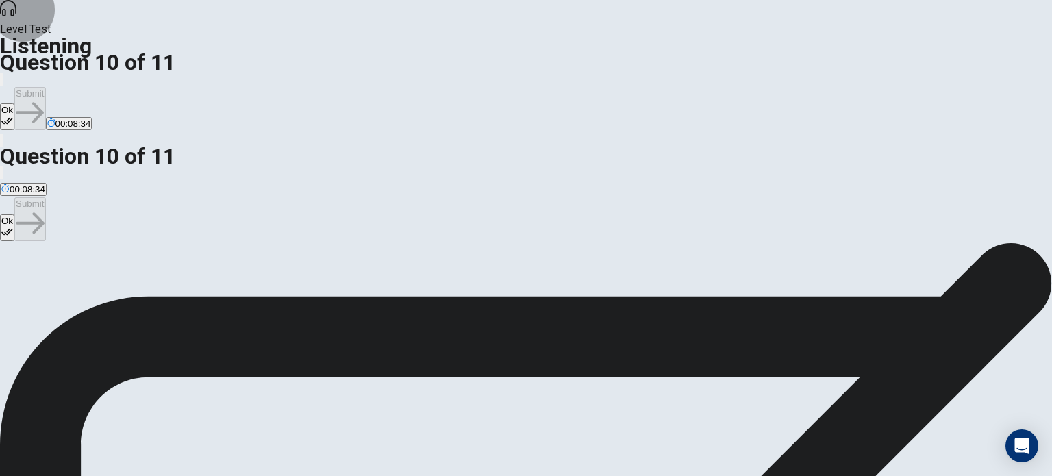
click at [14, 103] on button "Ok" at bounding box center [7, 116] width 14 height 27
click at [45, 87] on button "Submit" at bounding box center [29, 108] width 31 height 43
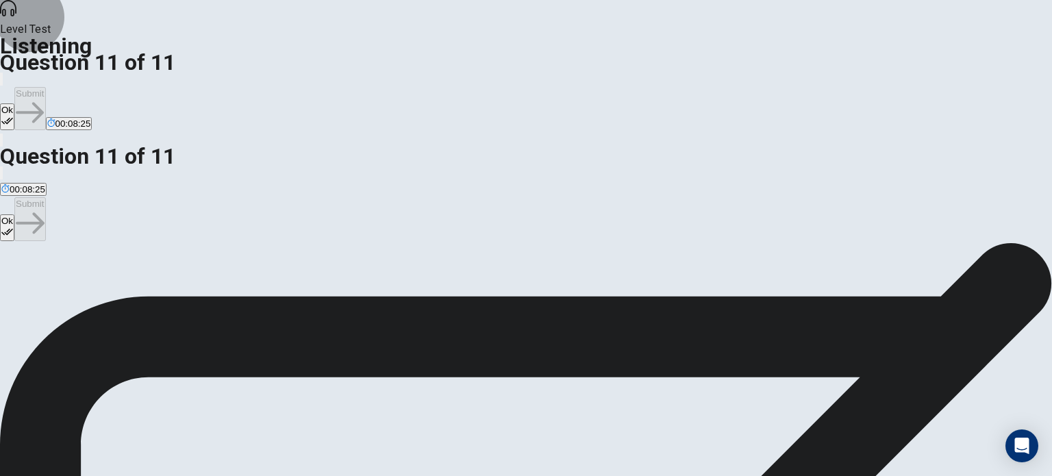
click at [13, 115] on icon "button" at bounding box center [7, 121] width 12 height 12
click at [45, 87] on button "Submit" at bounding box center [29, 108] width 31 height 43
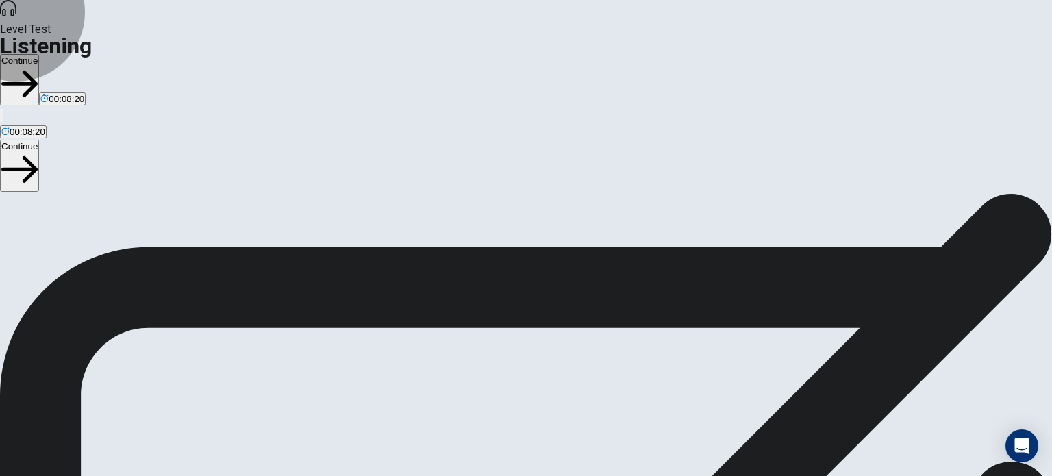
click at [39, 54] on button "Continue" at bounding box center [19, 79] width 39 height 51
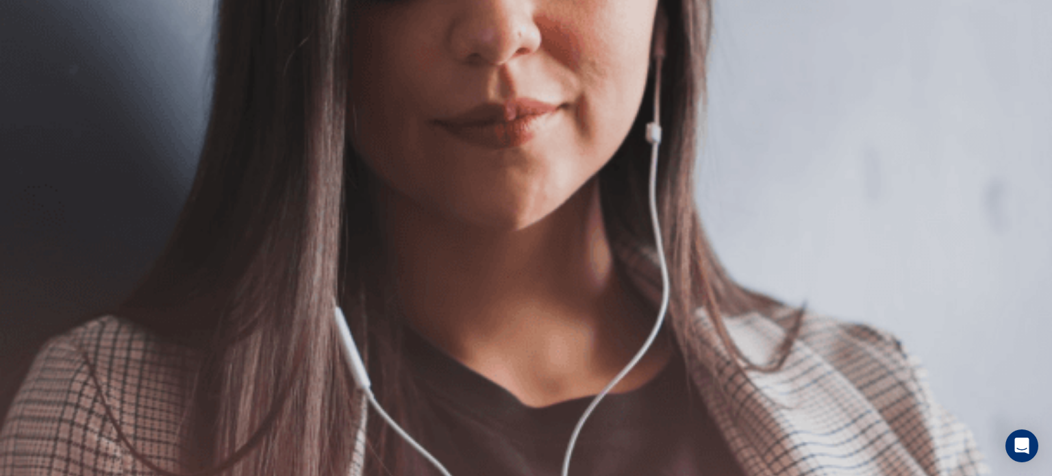
click at [39, 71] on button "Continue" at bounding box center [19, 96] width 39 height 51
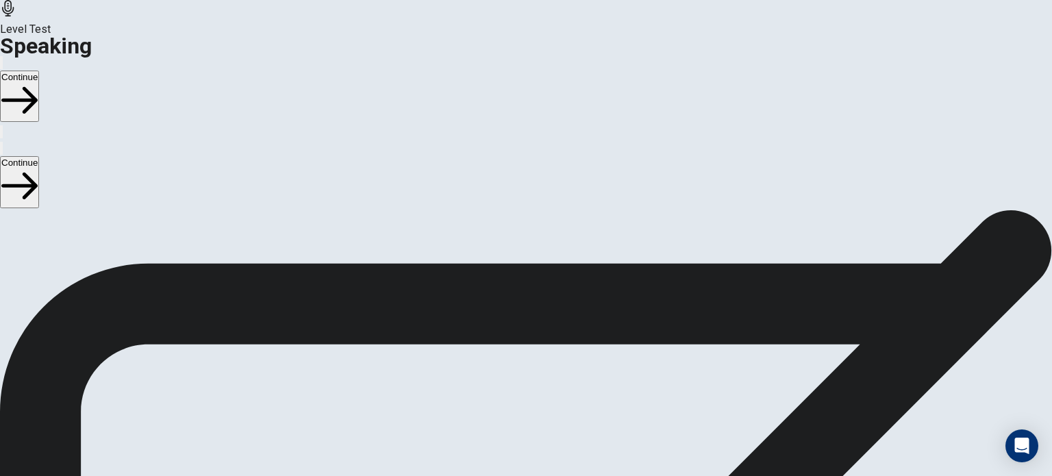
click at [39, 71] on button "Continue" at bounding box center [19, 96] width 39 height 51
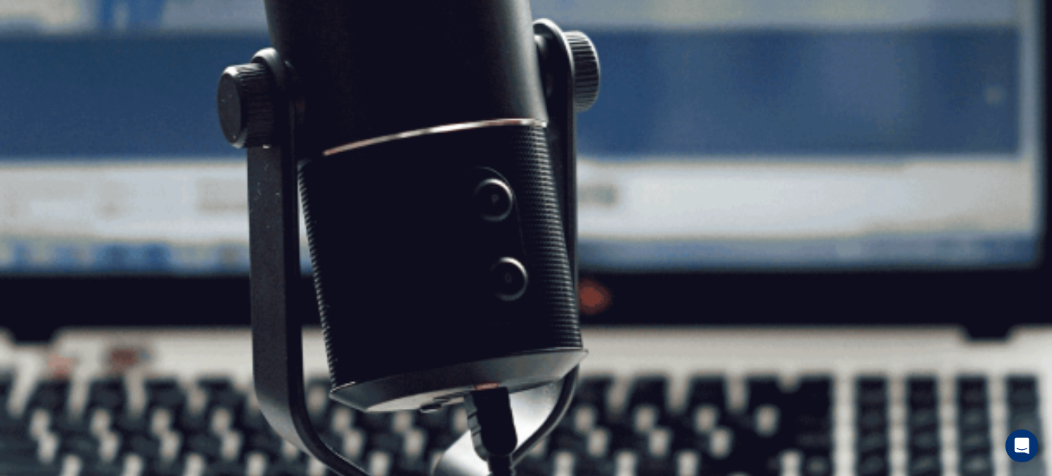
click at [39, 71] on button "Continue" at bounding box center [19, 96] width 39 height 51
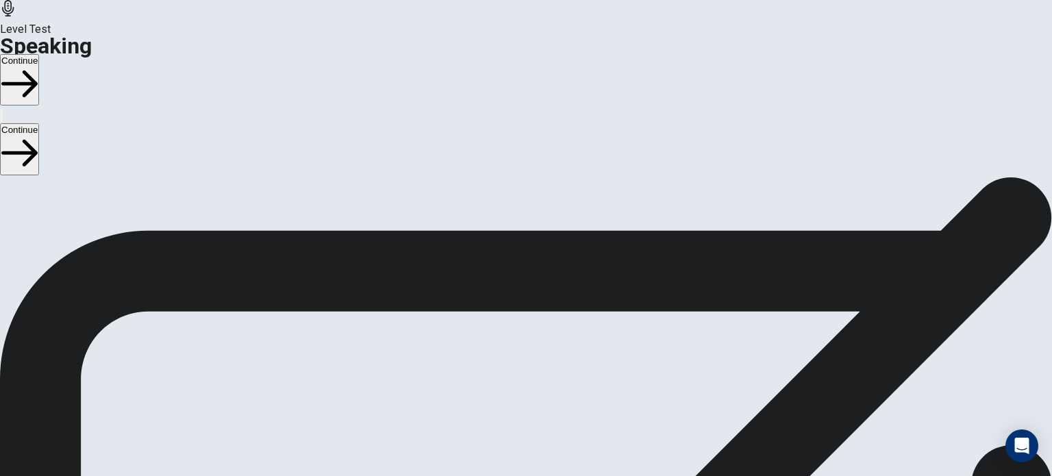
scroll to position [22, 0]
click at [39, 54] on button "Continue" at bounding box center [19, 79] width 39 height 51
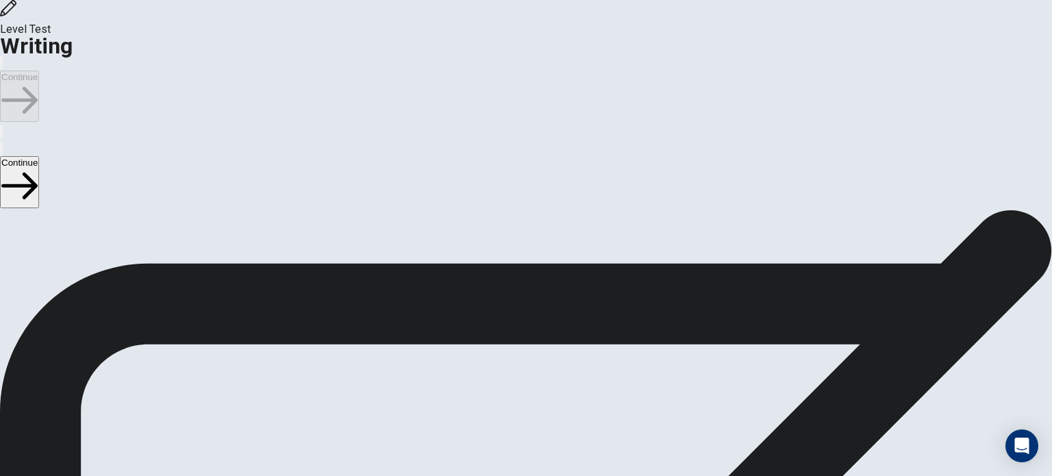
scroll to position [0, 0]
click at [39, 71] on button "Continue" at bounding box center [19, 96] width 39 height 51
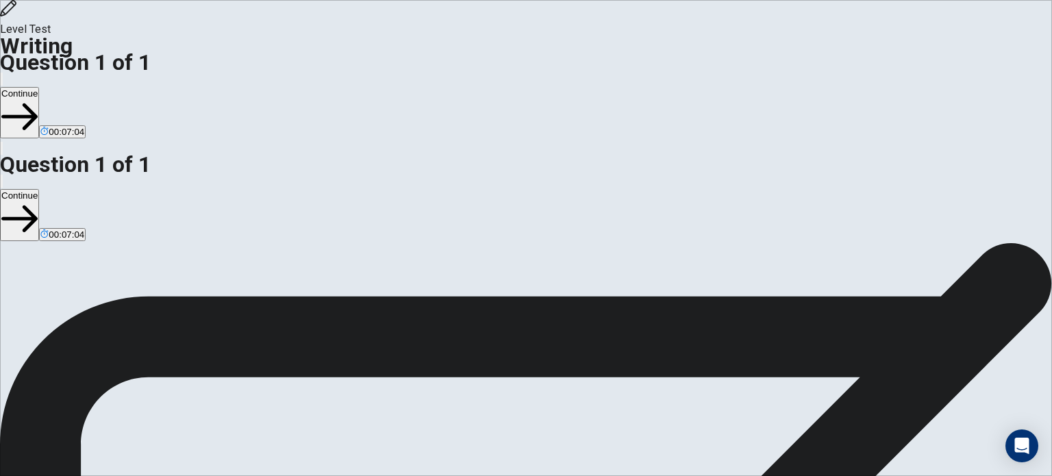
scroll to position [68, 0]
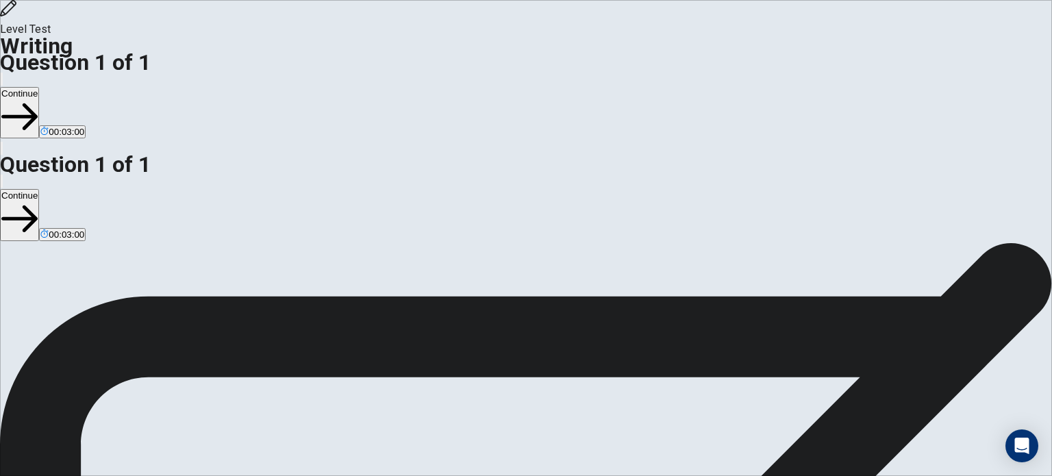
scroll to position [225, 0]
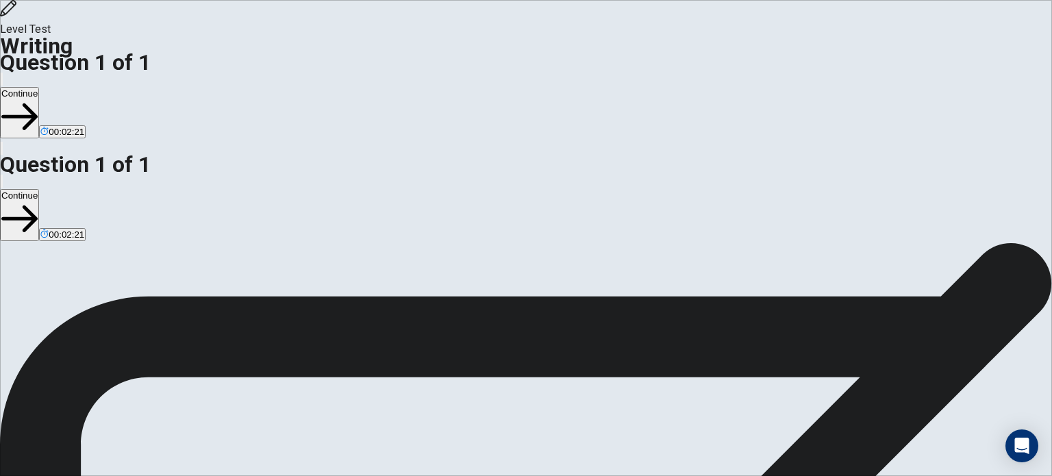
scroll to position [242, 0]
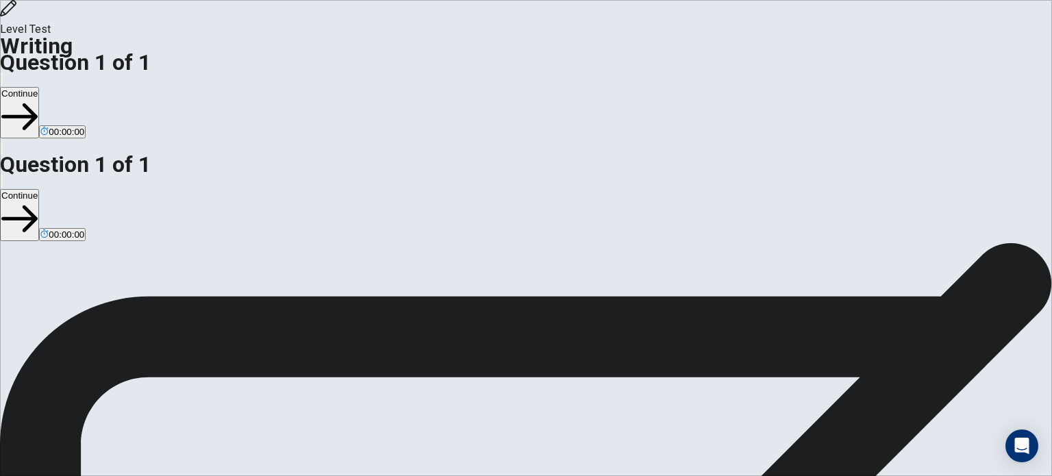
type textarea "**********"
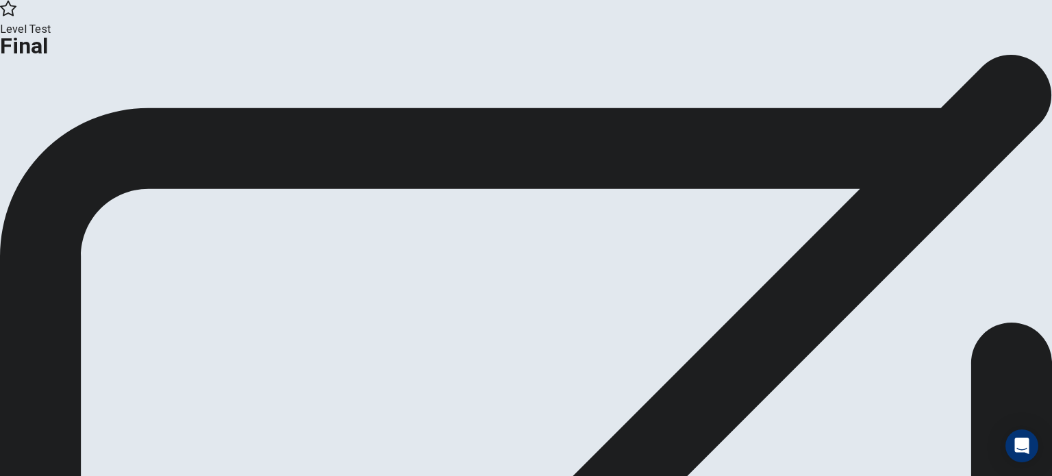
scroll to position [22, 0]
